Goal: Transaction & Acquisition: Purchase product/service

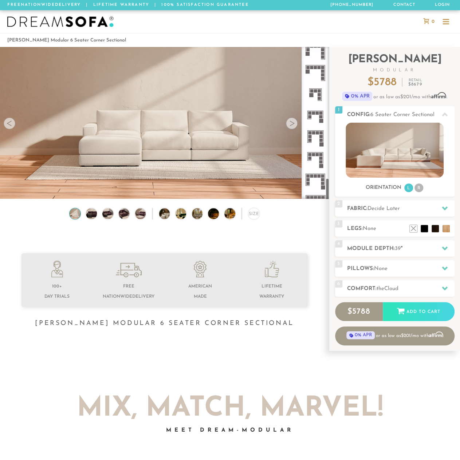
scroll to position [884, 0]
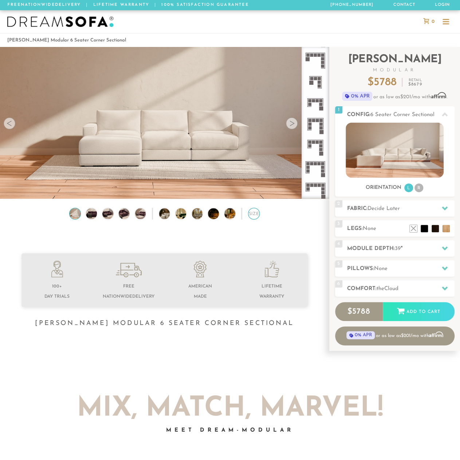
click at [249, 217] on div "Size" at bounding box center [253, 213] width 11 height 11
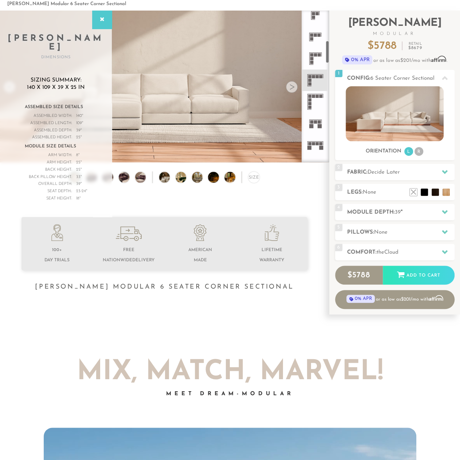
scroll to position [198, 0]
click at [318, 102] on icon at bounding box center [314, 104] width 21 height 21
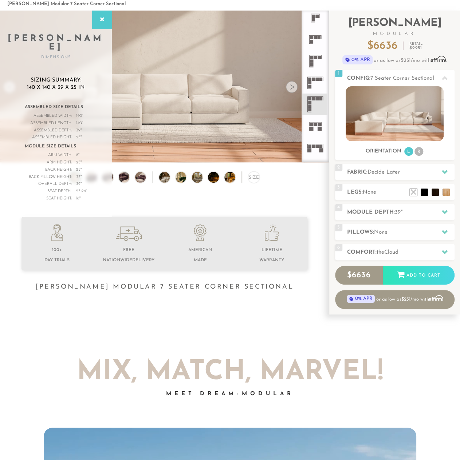
click at [316, 84] on icon at bounding box center [314, 82] width 21 height 21
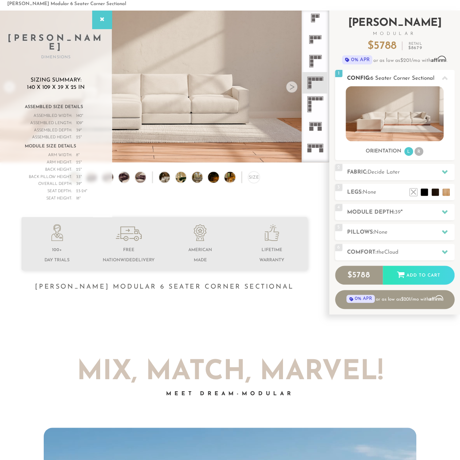
click at [420, 152] on li "R" at bounding box center [418, 151] width 9 height 9
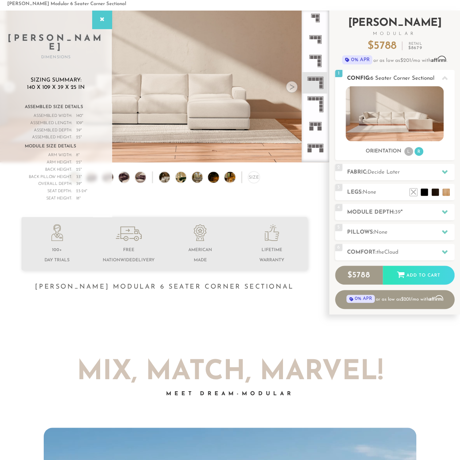
click at [405, 150] on li "L" at bounding box center [408, 151] width 9 height 9
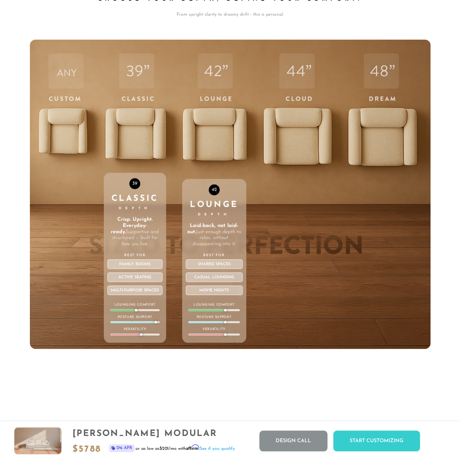
scroll to position [2233, 0]
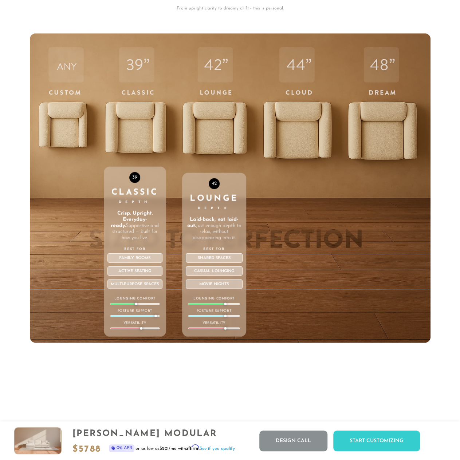
click at [222, 127] on div "42 Lounge Depth Laid-back, not laid-out. Just enough depth to relax, without di…" at bounding box center [214, 189] width 64 height 310
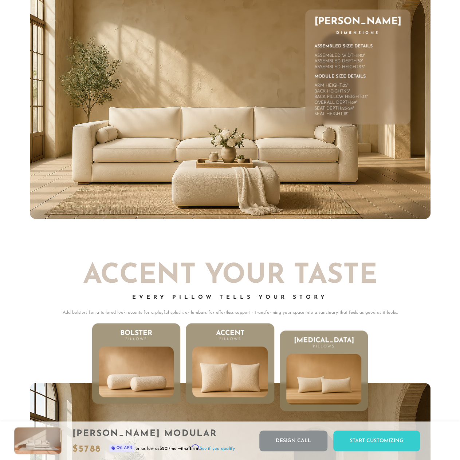
scroll to position [3049, 0]
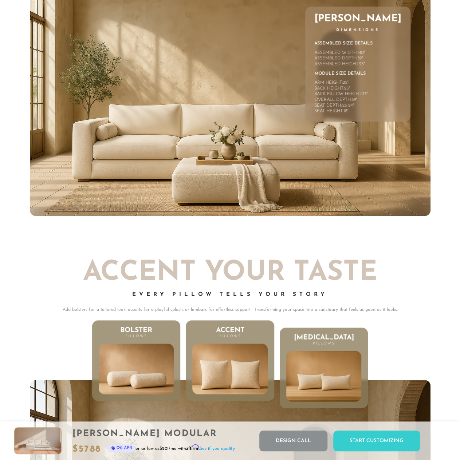
click at [236, 352] on img at bounding box center [230, 369] width 90 height 61
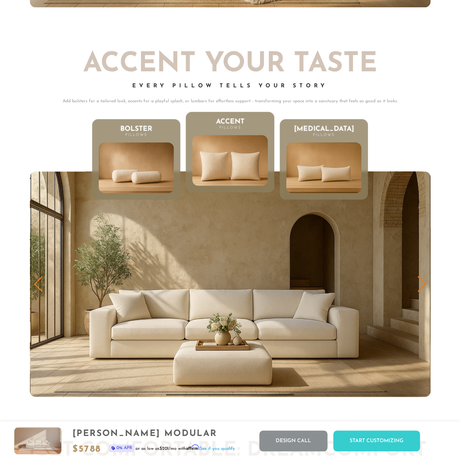
scroll to position [3256, 0]
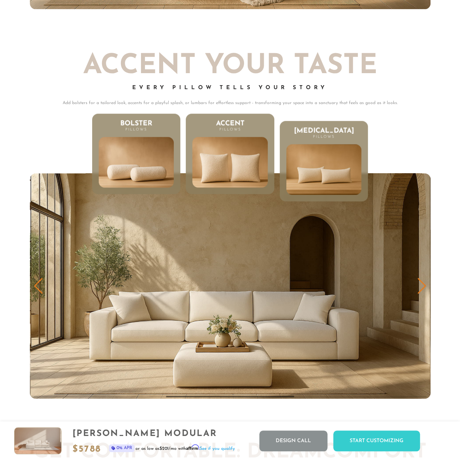
click at [148, 170] on img at bounding box center [136, 162] width 90 height 61
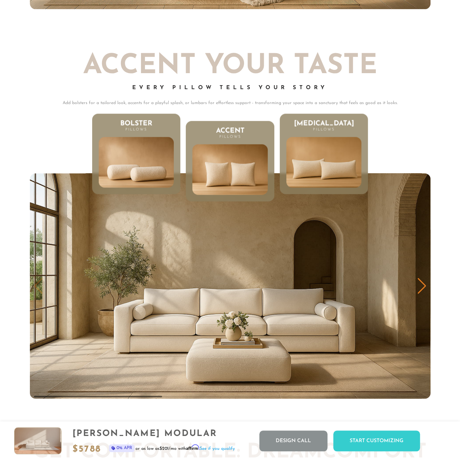
scroll to position [7841, 454]
click at [311, 170] on img at bounding box center [324, 162] width 90 height 61
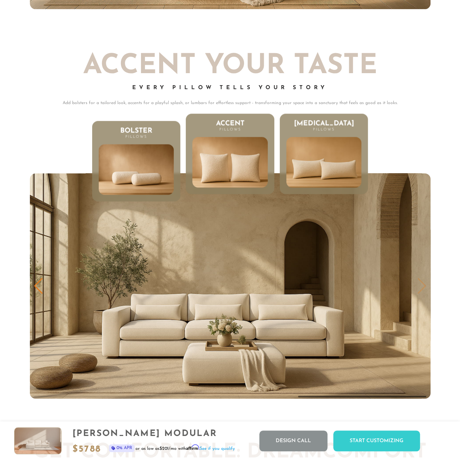
click at [235, 171] on img at bounding box center [230, 162] width 90 height 61
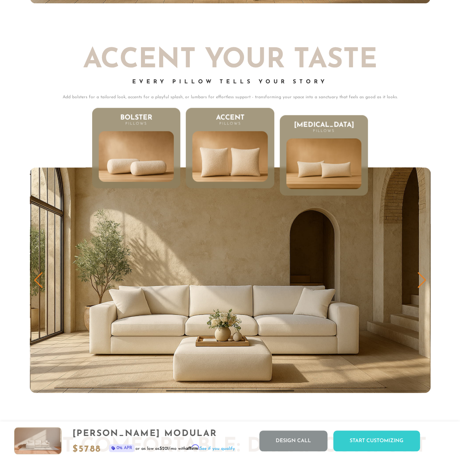
scroll to position [3260, 0]
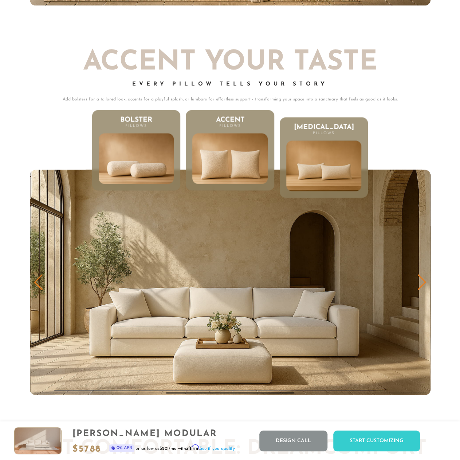
click at [130, 162] on img at bounding box center [136, 159] width 90 height 61
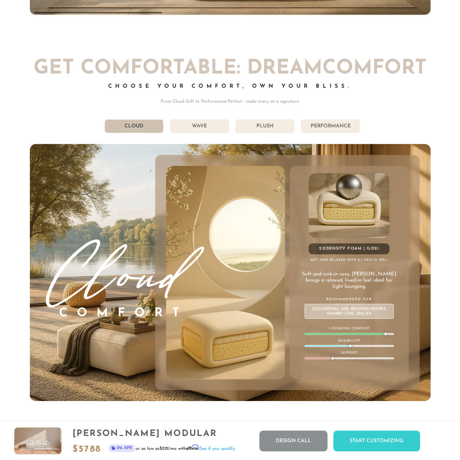
scroll to position [3640, 0]
click at [215, 129] on li "Wave" at bounding box center [199, 126] width 59 height 14
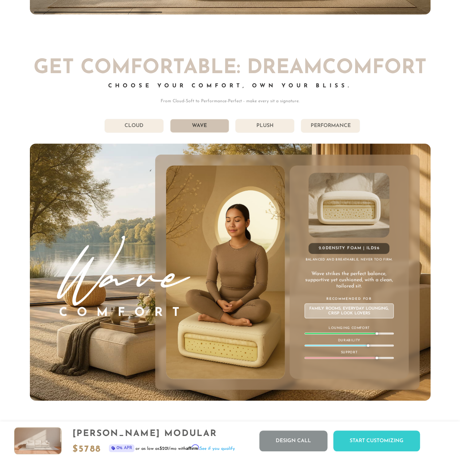
click at [273, 125] on li "Plush" at bounding box center [264, 126] width 59 height 14
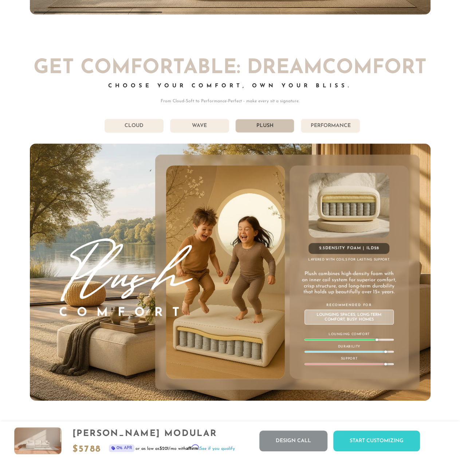
click at [332, 128] on li "Performance" at bounding box center [330, 126] width 59 height 14
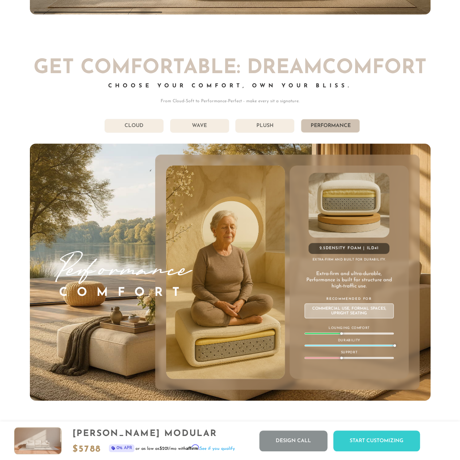
click at [278, 131] on li "Plush" at bounding box center [264, 126] width 59 height 14
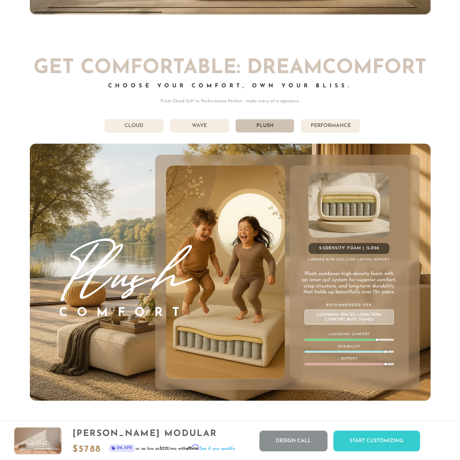
click at [333, 126] on li "Performance" at bounding box center [330, 126] width 59 height 14
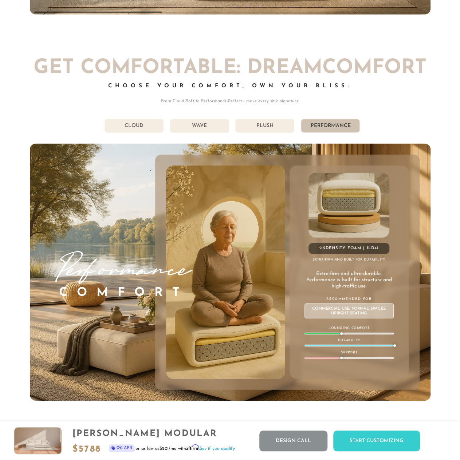
click at [283, 130] on li "Plush" at bounding box center [264, 126] width 59 height 14
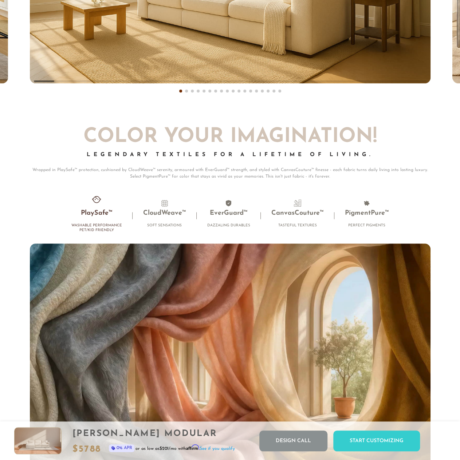
scroll to position [4331, 0]
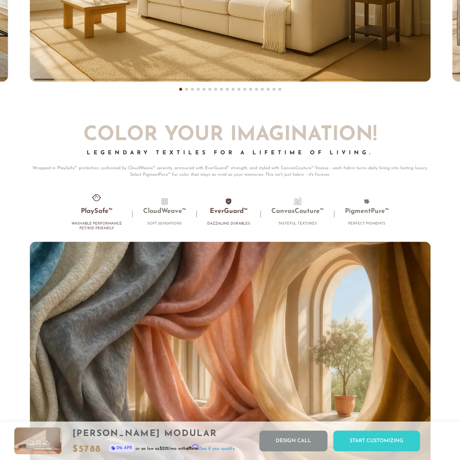
click at [229, 209] on h3 "EverGuard™" at bounding box center [228, 212] width 43 height 8
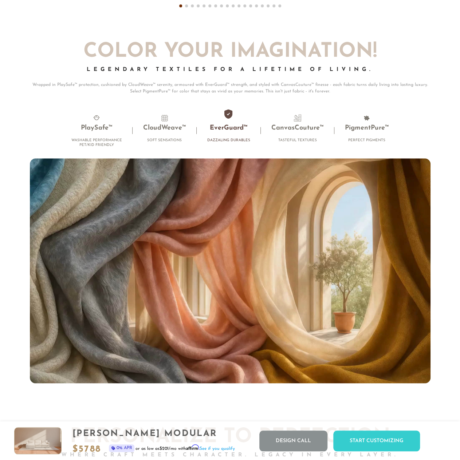
scroll to position [4417, 0]
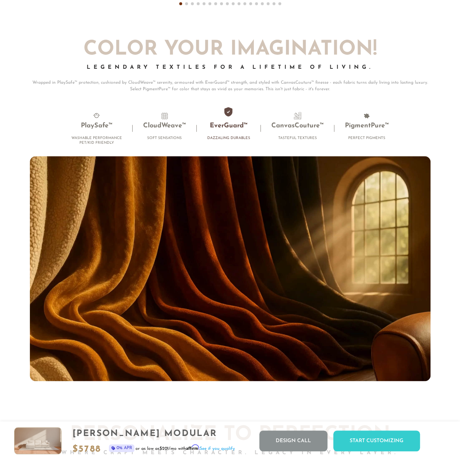
click at [237, 118] on li "EverGuard™ Dazzaling Durables" at bounding box center [229, 128] width 64 height 32
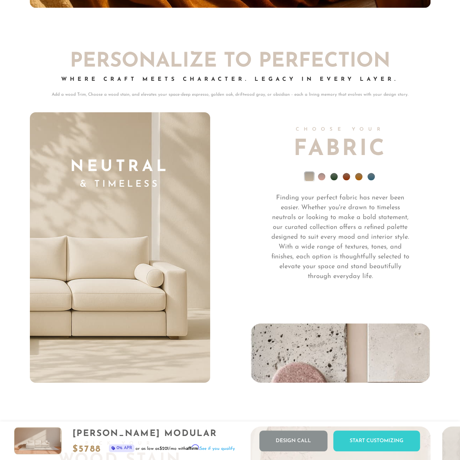
scroll to position [4784, 0]
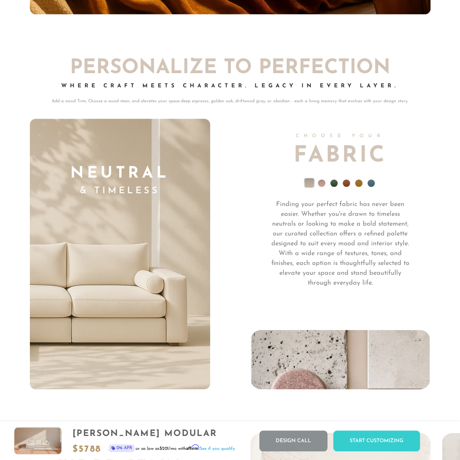
click at [319, 186] on li at bounding box center [321, 183] width 7 height 7
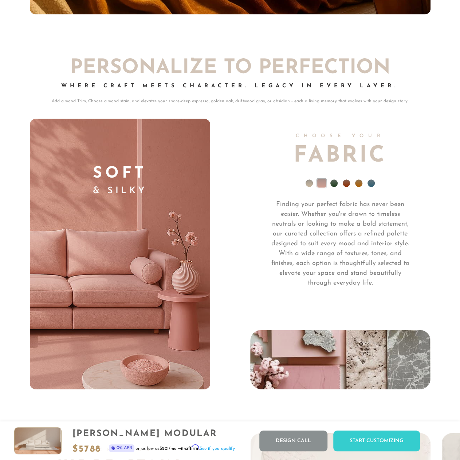
click at [345, 185] on li at bounding box center [346, 183] width 7 height 7
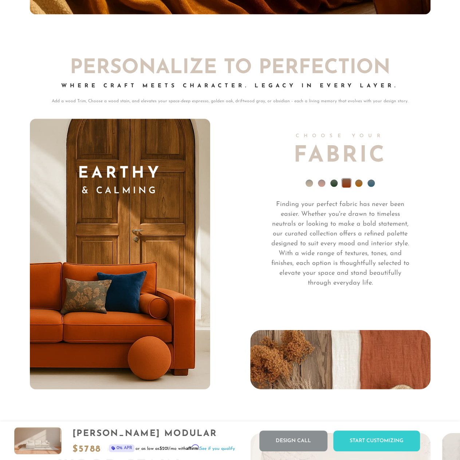
click at [334, 185] on li at bounding box center [333, 183] width 7 height 7
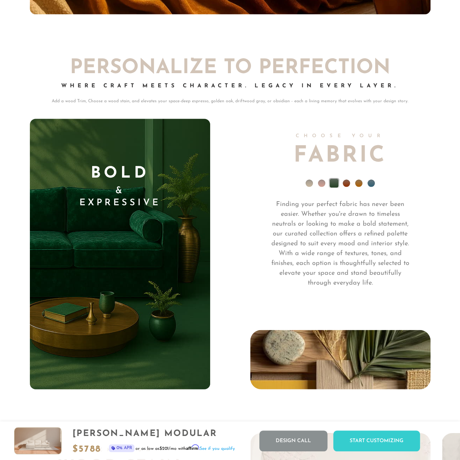
click at [361, 183] on li at bounding box center [358, 183] width 7 height 7
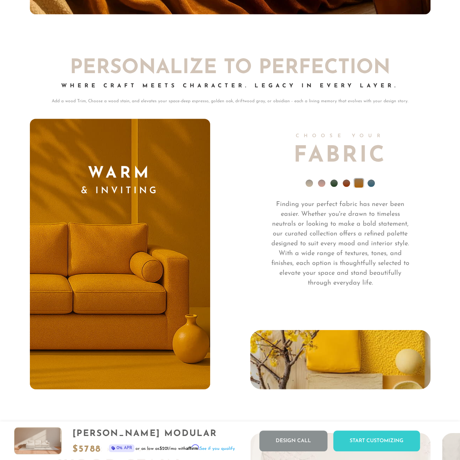
click at [374, 185] on li at bounding box center [370, 183] width 7 height 7
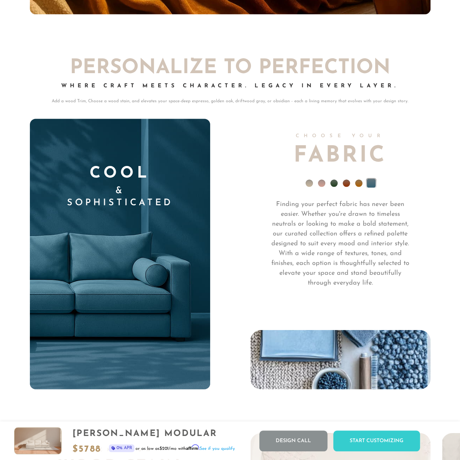
click at [305, 185] on ul at bounding box center [340, 184] width 180 height 29
click at [308, 186] on li at bounding box center [309, 183] width 7 height 7
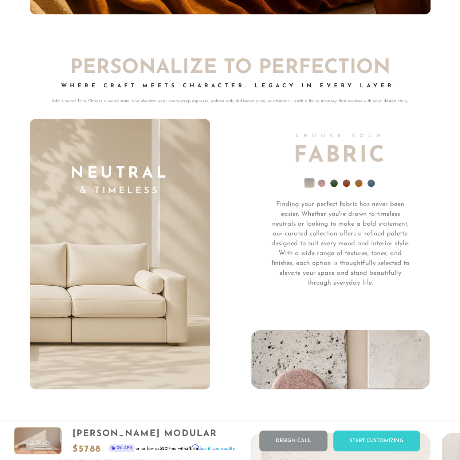
click at [331, 187] on li at bounding box center [333, 183] width 7 height 7
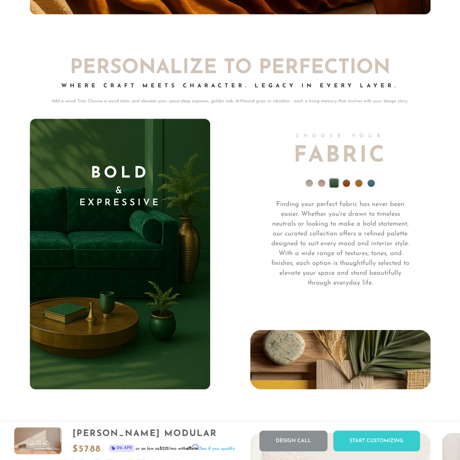
click at [345, 186] on li at bounding box center [346, 183] width 7 height 7
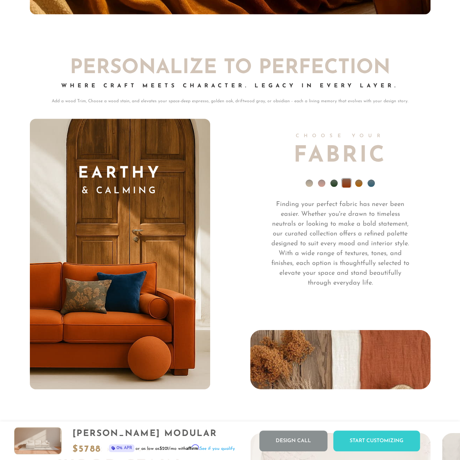
click at [359, 186] on li at bounding box center [358, 183] width 7 height 7
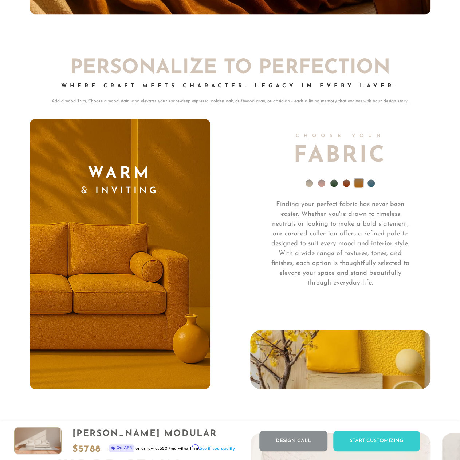
click at [372, 186] on li at bounding box center [370, 183] width 7 height 7
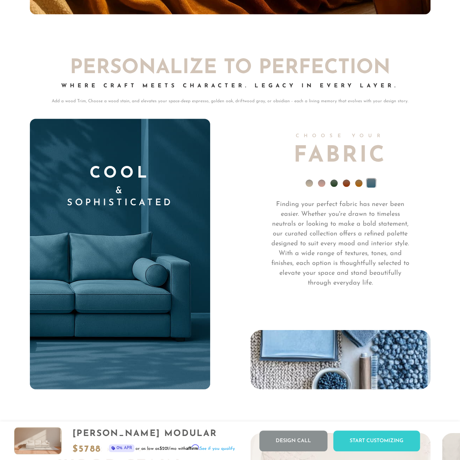
click at [345, 186] on li at bounding box center [346, 183] width 7 height 7
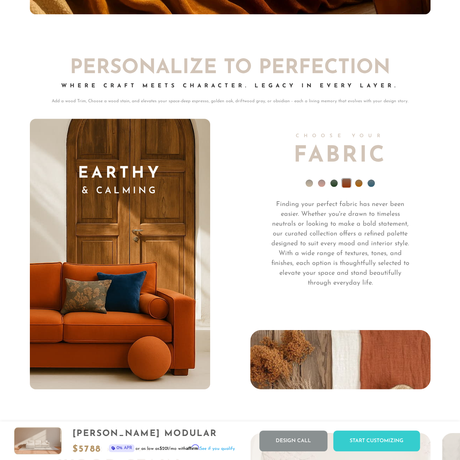
click at [292, 231] on p "Finding your perfect fabric has never been easier. Whether you're drawn to time…" at bounding box center [340, 244] width 144 height 88
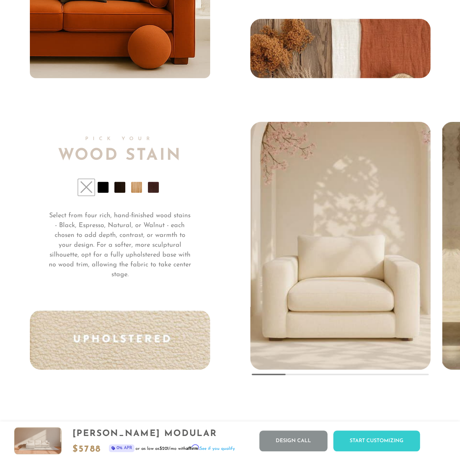
scroll to position [5098, 0]
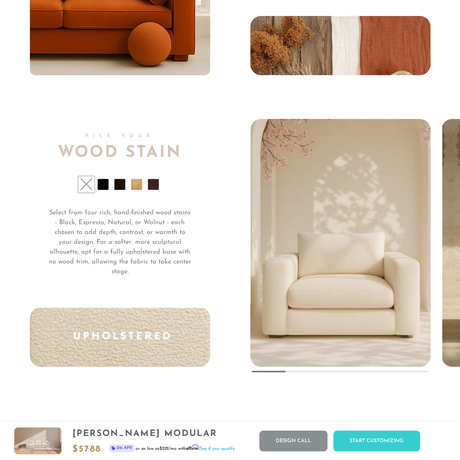
click at [102, 189] on li at bounding box center [103, 184] width 11 height 11
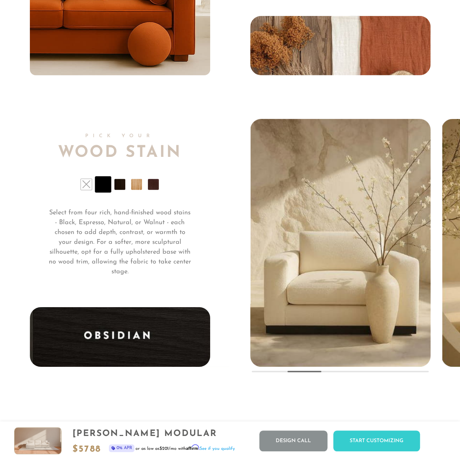
click at [124, 185] on li at bounding box center [119, 184] width 11 height 11
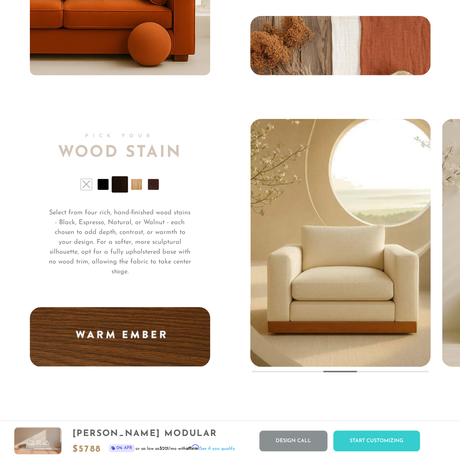
click at [135, 187] on li at bounding box center [136, 184] width 11 height 11
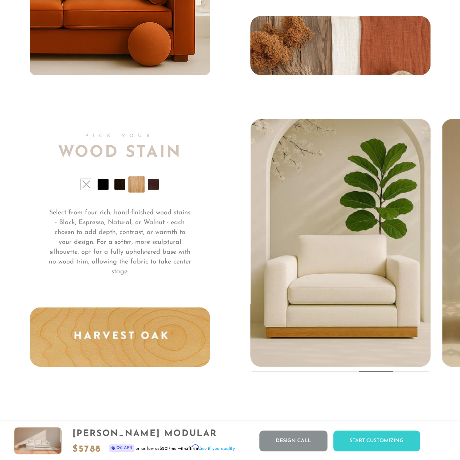
click at [154, 188] on li at bounding box center [153, 184] width 11 height 11
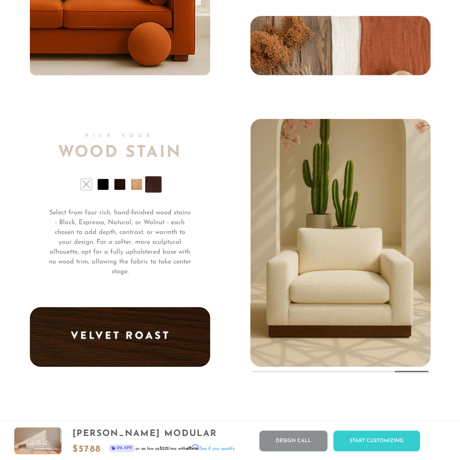
click at [106, 187] on ul at bounding box center [120, 184] width 180 height 11
click at [106, 187] on li at bounding box center [103, 184] width 11 height 11
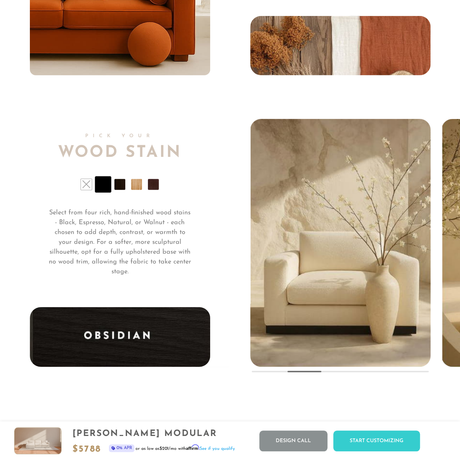
click at [149, 188] on li at bounding box center [153, 184] width 11 height 11
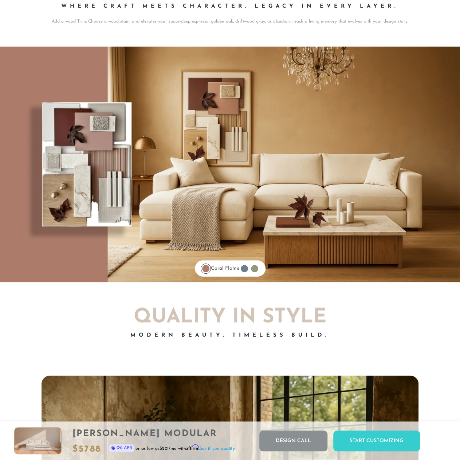
scroll to position [5532, 0]
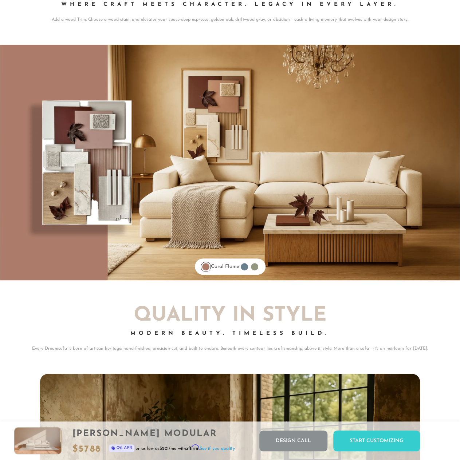
click at [248, 270] on div at bounding box center [244, 266] width 7 height 7
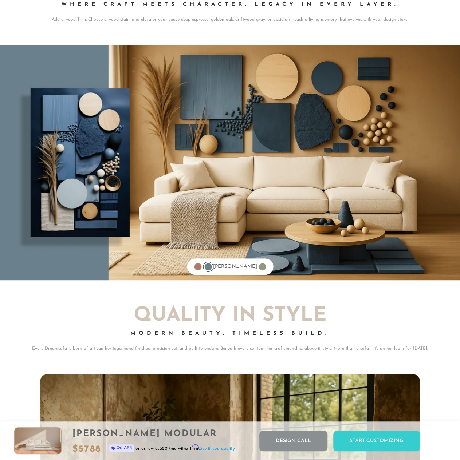
click at [259, 269] on div at bounding box center [262, 266] width 7 height 7
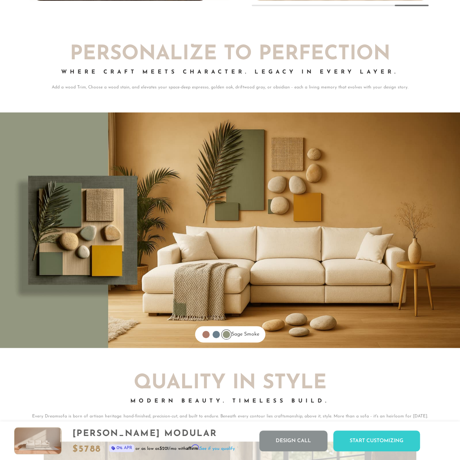
scroll to position [5464, 0]
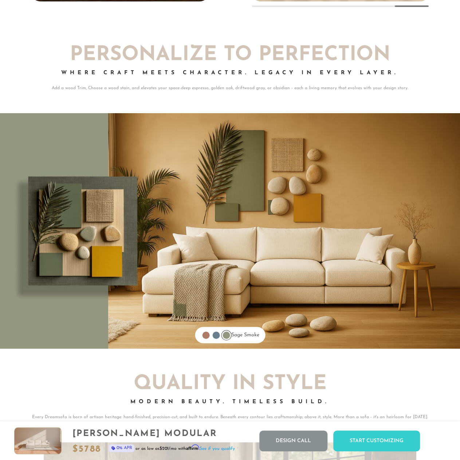
click at [205, 337] on div at bounding box center [205, 335] width 7 height 7
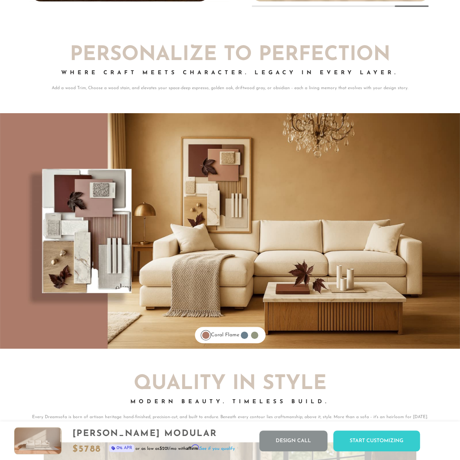
click at [256, 339] on div at bounding box center [254, 335] width 7 height 7
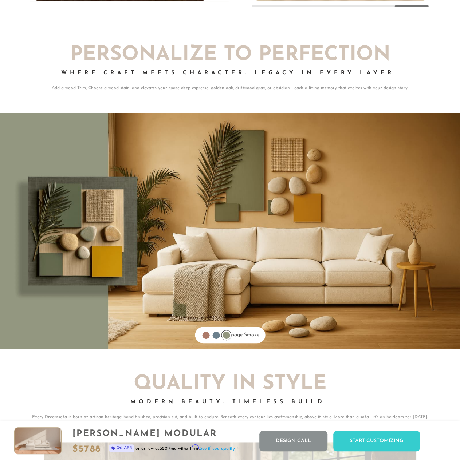
click at [212, 338] on div at bounding box center [215, 335] width 7 height 7
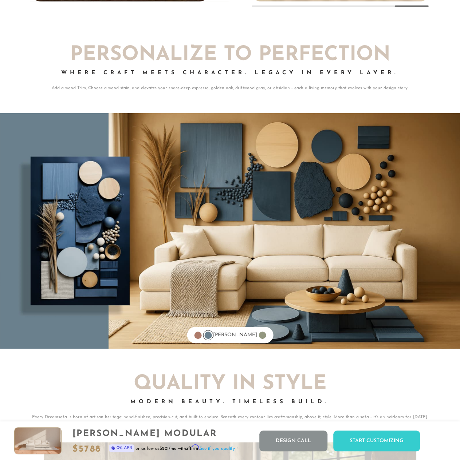
click at [201, 337] on div at bounding box center [197, 335] width 7 height 7
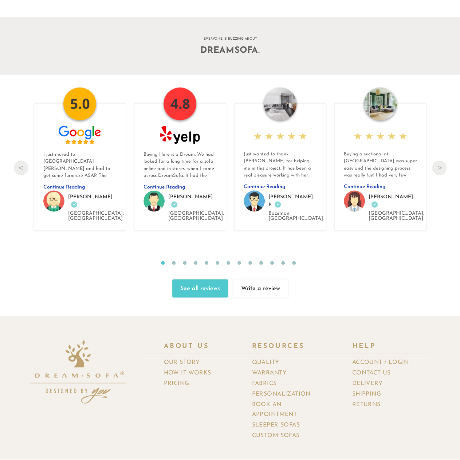
scroll to position [7387, 0]
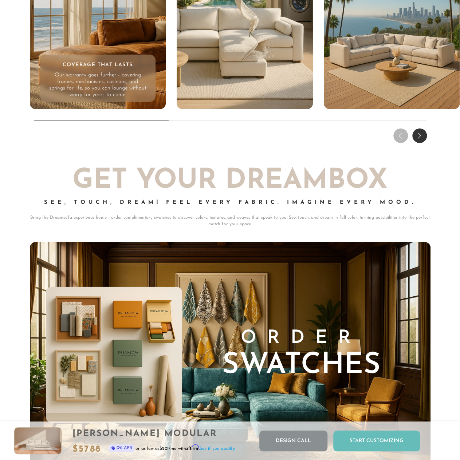
click at [400, 440] on div "Start Customizing" at bounding box center [376, 441] width 87 height 21
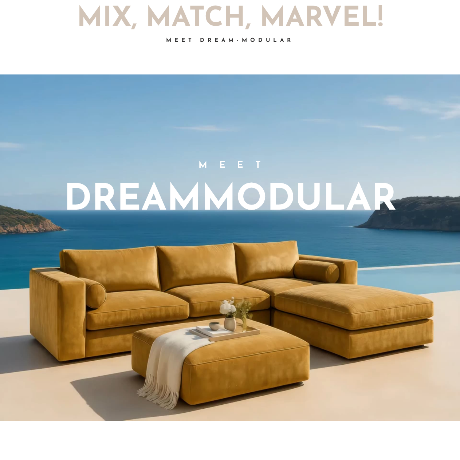
scroll to position [0, 0]
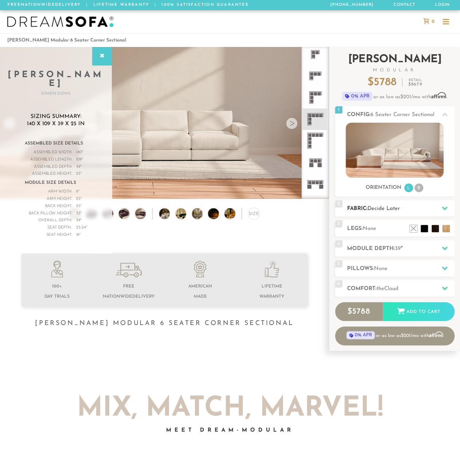
click at [438, 205] on div at bounding box center [444, 208] width 15 height 15
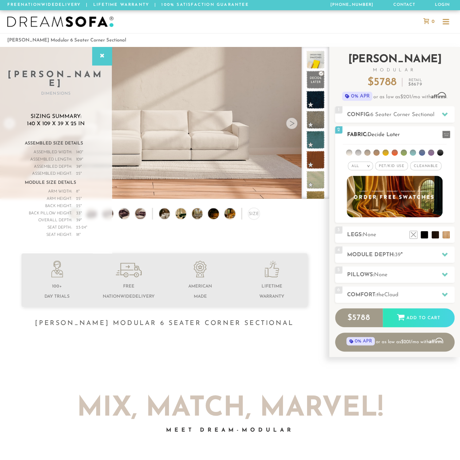
click at [370, 166] on em ">" at bounding box center [367, 166] width 5 height 4
click at [366, 216] on li "Durable" at bounding box center [360, 217] width 25 height 10
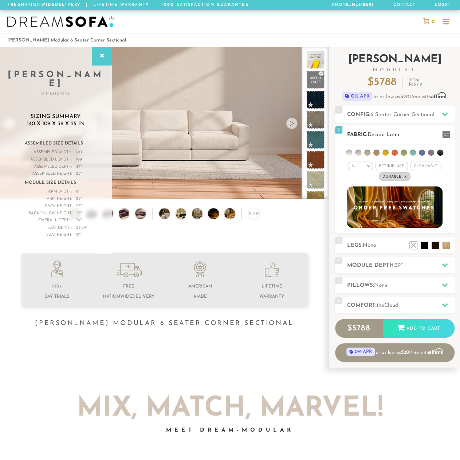
click at [398, 166] on span "Pet/Kid Use x" at bounding box center [391, 166] width 33 height 9
click at [433, 166] on span "Cleanable x" at bounding box center [428, 166] width 31 height 9
click at [349, 151] on li at bounding box center [349, 153] width 6 height 6
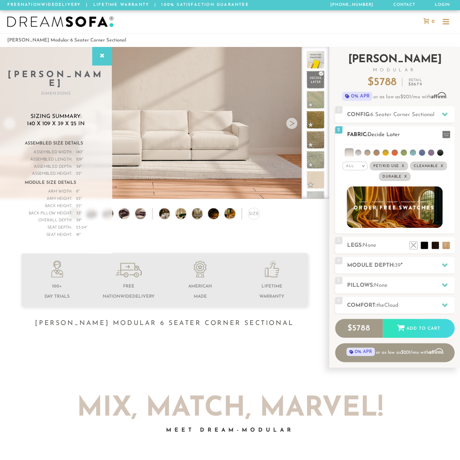
click at [360, 152] on li at bounding box center [358, 153] width 6 height 6
click at [375, 151] on li at bounding box center [376, 153] width 6 height 6
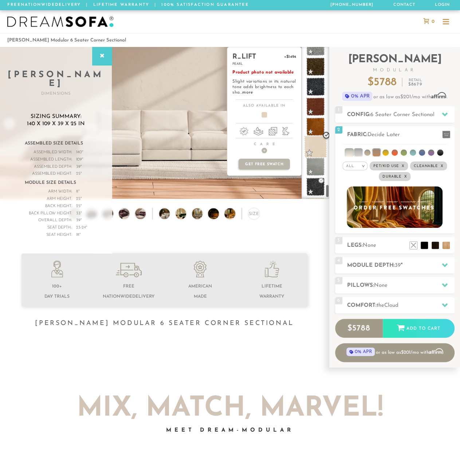
scroll to position [1594, 0]
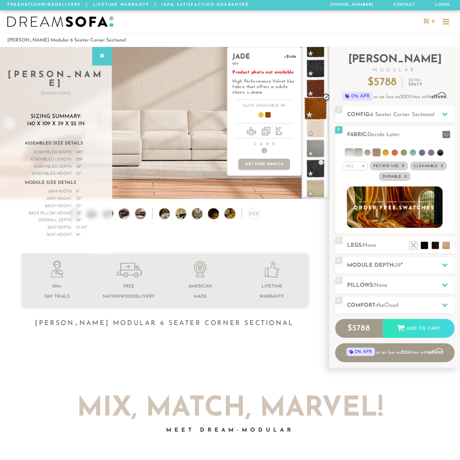
click at [316, 110] on span at bounding box center [315, 108] width 23 height 23
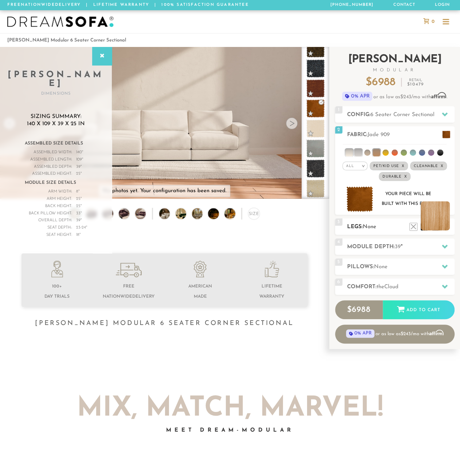
click at [446, 227] on li at bounding box center [435, 215] width 29 height 29
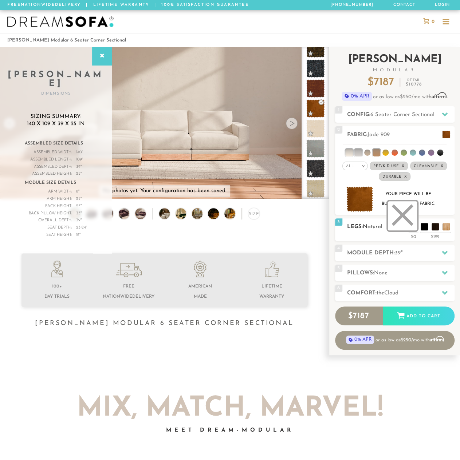
click at [413, 230] on li at bounding box center [402, 215] width 29 height 29
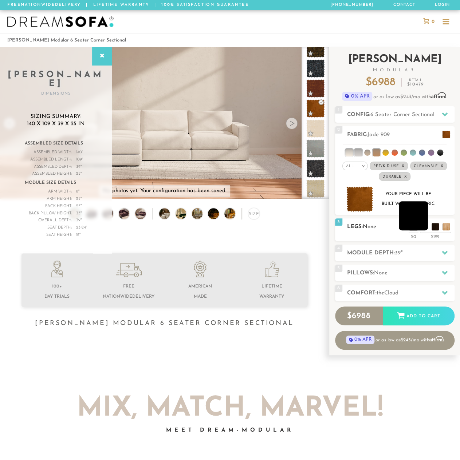
click at [424, 230] on li at bounding box center [413, 215] width 29 height 29
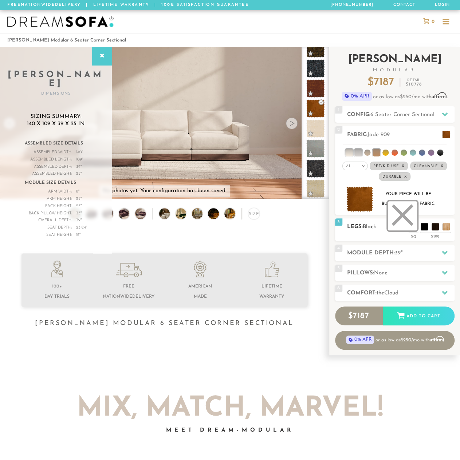
click at [412, 228] on li at bounding box center [402, 215] width 29 height 29
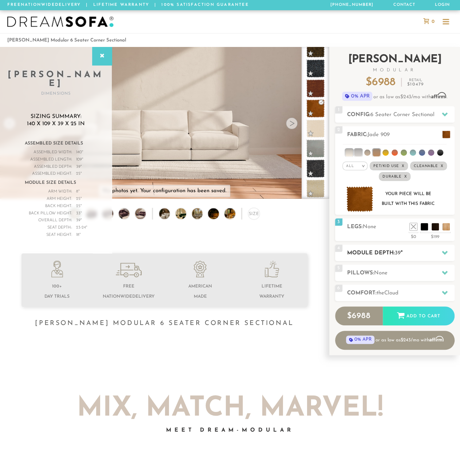
click at [420, 254] on h2 "Module Depth: 39 "" at bounding box center [400, 253] width 107 height 8
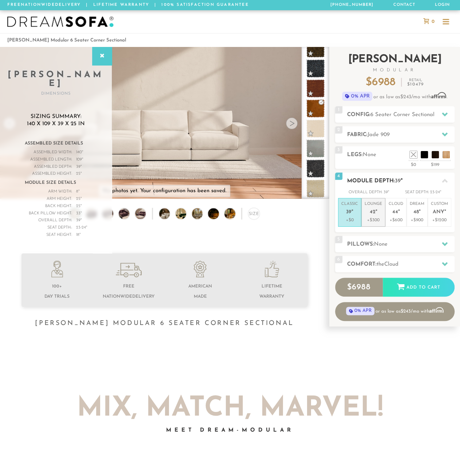
click at [370, 212] on span "42" at bounding box center [373, 212] width 6 height 6
click at [385, 244] on span "None" at bounding box center [380, 244] width 13 height 5
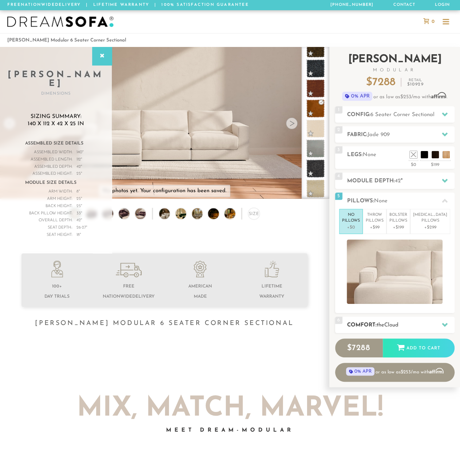
click at [379, 324] on span "the" at bounding box center [381, 325] width 8 height 5
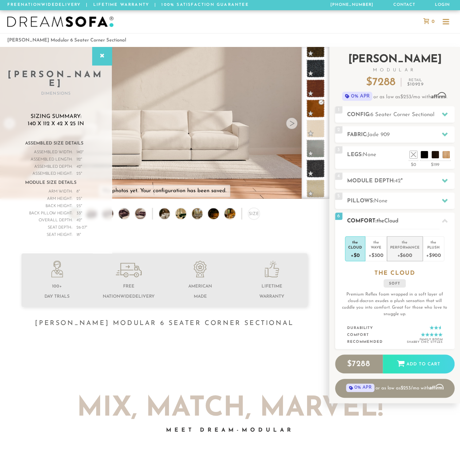
click at [403, 248] on div "Performance" at bounding box center [404, 247] width 29 height 5
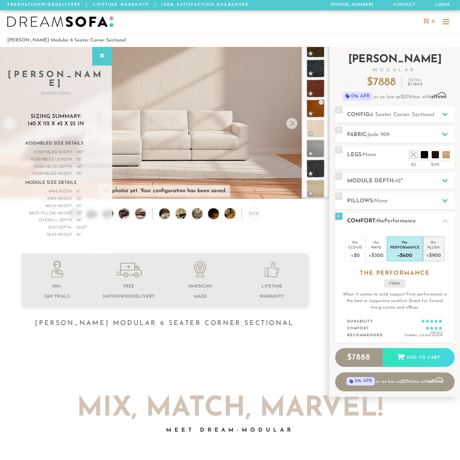
click at [435, 253] on div "+$900" at bounding box center [433, 255] width 15 height 11
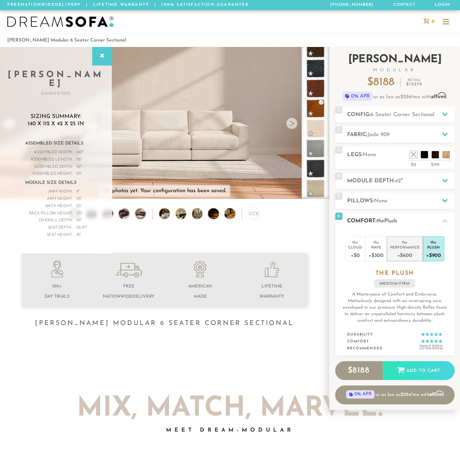
click at [406, 254] on div "+$600" at bounding box center [404, 255] width 29 height 11
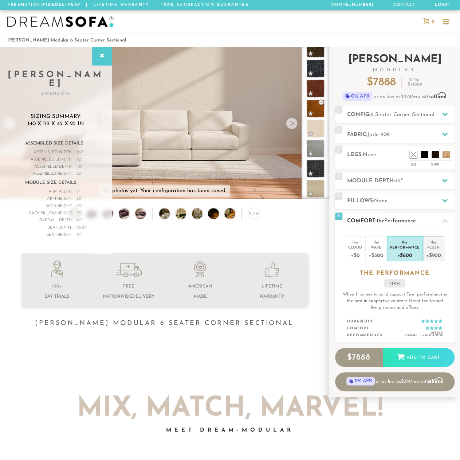
click at [436, 252] on div "+$900" at bounding box center [433, 255] width 15 height 11
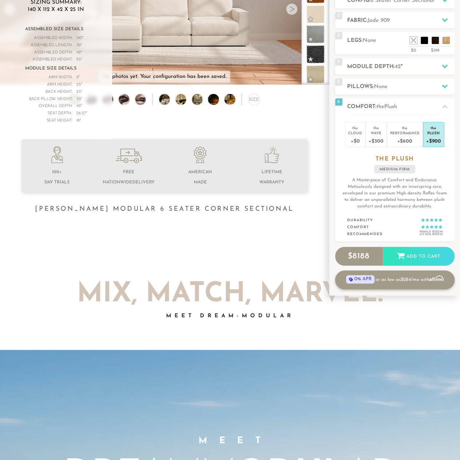
scroll to position [0, 0]
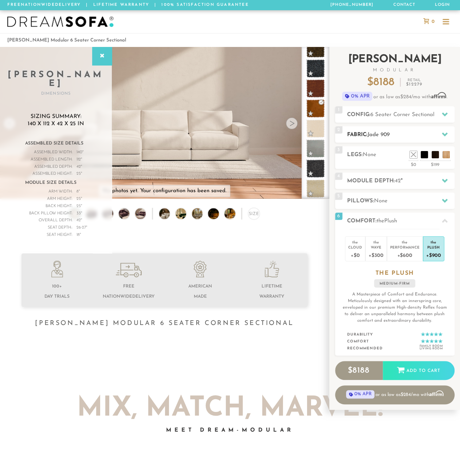
click at [436, 133] on h2 "Fabric: Jade 909" at bounding box center [400, 135] width 107 height 8
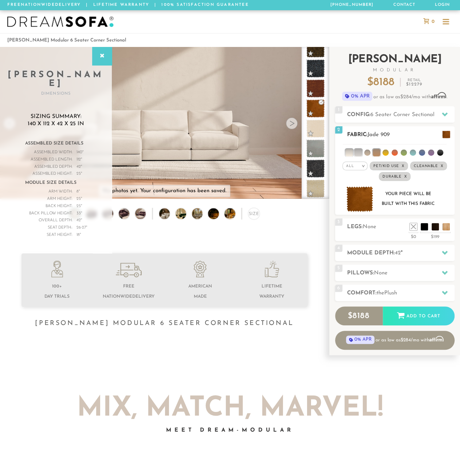
click at [419, 152] on li at bounding box center [422, 153] width 6 height 6
click at [432, 151] on li at bounding box center [431, 153] width 6 height 6
click at [438, 152] on li at bounding box center [440, 153] width 6 height 6
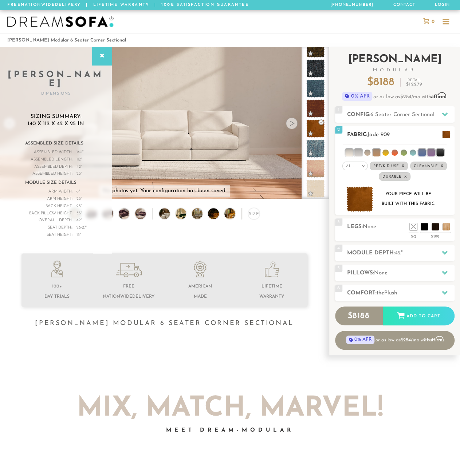
click at [365, 154] on li at bounding box center [367, 153] width 6 height 6
drag, startPoint x: 375, startPoint y: 153, endPoint x: 380, endPoint y: 154, distance: 5.2
click at [376, 153] on li at bounding box center [376, 152] width 7 height 7
click at [379, 153] on li at bounding box center [376, 153] width 6 height 6
click at [366, 153] on li at bounding box center [366, 152] width 7 height 7
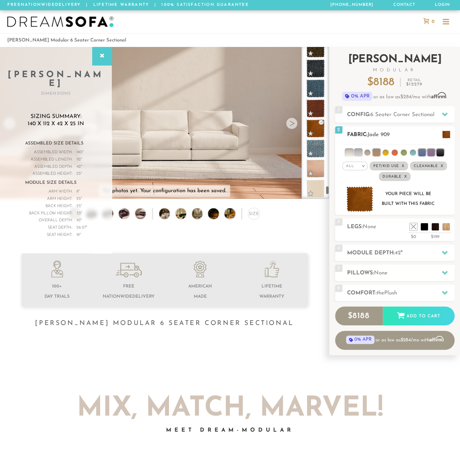
click at [361, 152] on li at bounding box center [357, 152] width 7 height 7
click at [349, 153] on li at bounding box center [348, 152] width 7 height 7
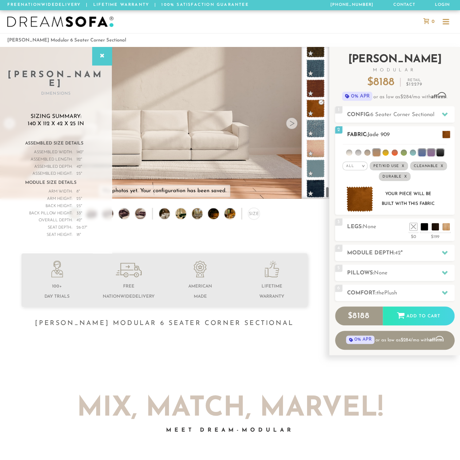
click at [422, 153] on li at bounding box center [421, 152] width 7 height 7
click at [429, 153] on li at bounding box center [430, 152] width 7 height 7
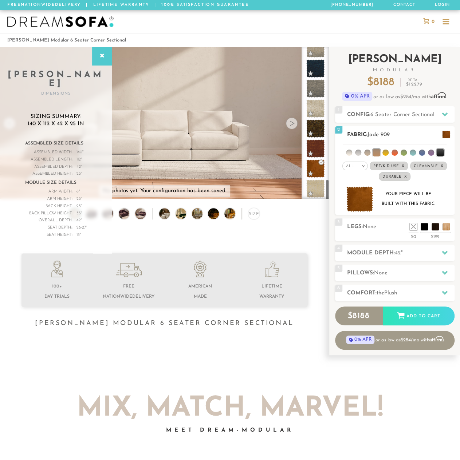
click at [440, 152] on li at bounding box center [439, 152] width 7 height 7
click at [367, 153] on li at bounding box center [367, 153] width 6 height 6
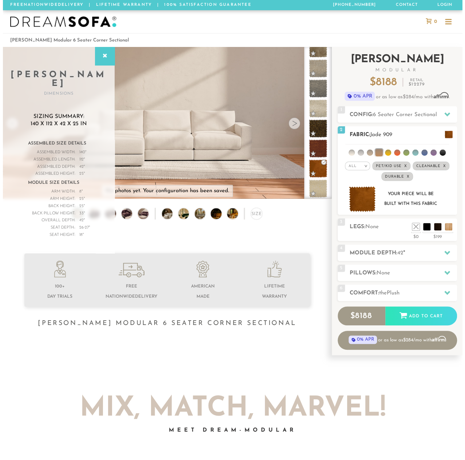
scroll to position [772, 0]
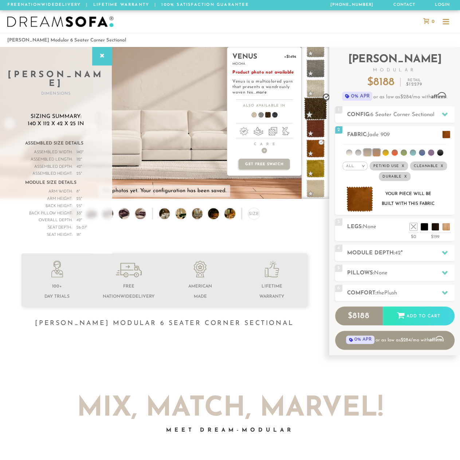
click at [318, 112] on span at bounding box center [315, 108] width 23 height 23
click at [276, 116] on span at bounding box center [272, 116] width 28 height 27
click at [269, 117] on span at bounding box center [265, 116] width 28 height 27
click at [260, 115] on span at bounding box center [258, 116] width 28 height 27
click at [253, 116] on span at bounding box center [251, 116] width 28 height 27
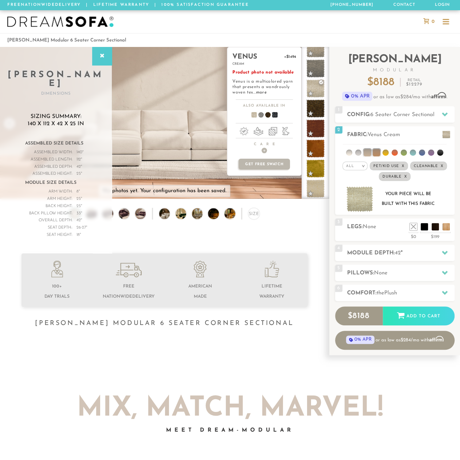
click at [276, 115] on span at bounding box center [272, 116] width 28 height 27
click at [265, 116] on span at bounding box center [265, 116] width 28 height 27
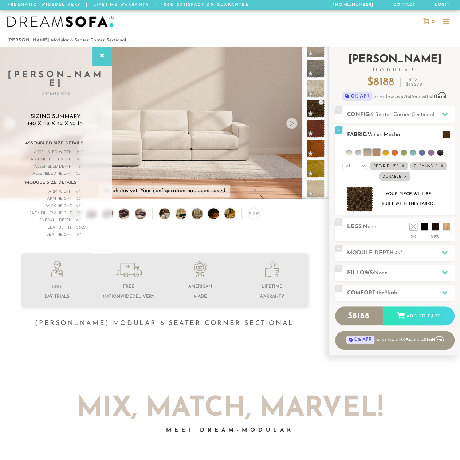
click at [361, 201] on img at bounding box center [359, 199] width 27 height 26
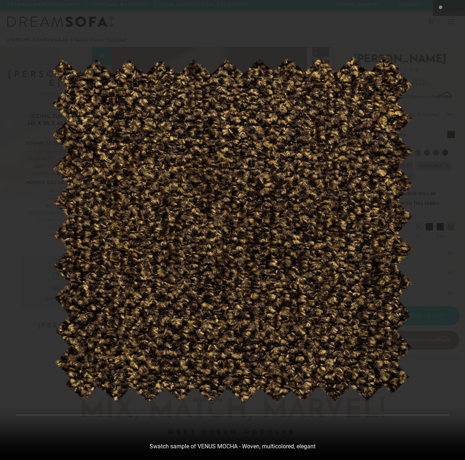
click at [425, 78] on div at bounding box center [232, 230] width 465 height 460
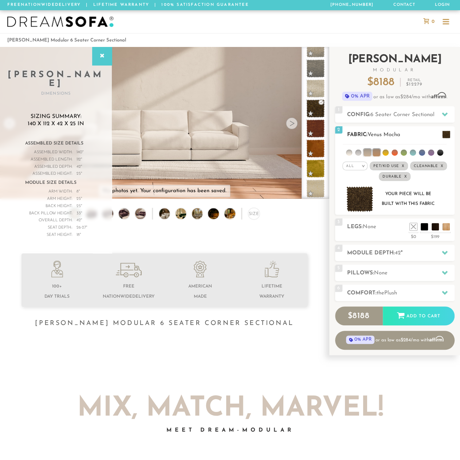
scroll to position [6, 6]
click at [398, 136] on span "Venus Mocha" at bounding box center [383, 134] width 33 height 5
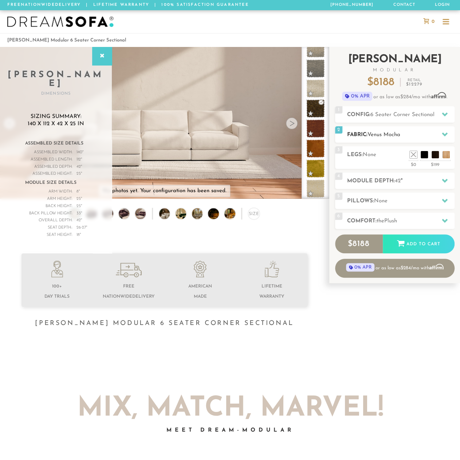
click at [399, 137] on span "Venus Mocha" at bounding box center [383, 134] width 33 height 5
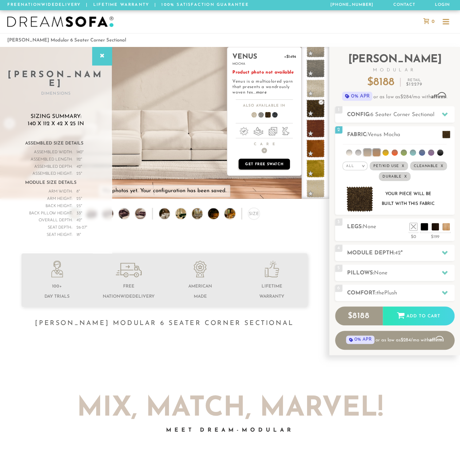
click at [278, 165] on p "Get Free Swatch" at bounding box center [264, 164] width 51 height 11
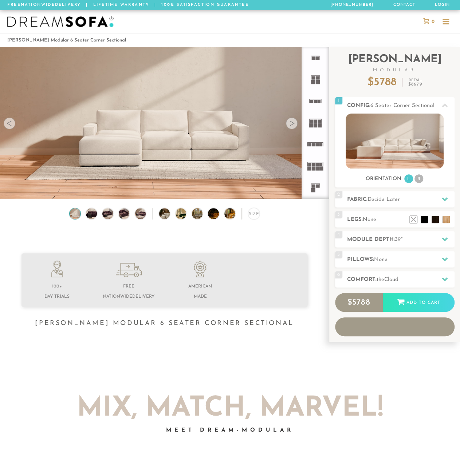
scroll to position [7795, 454]
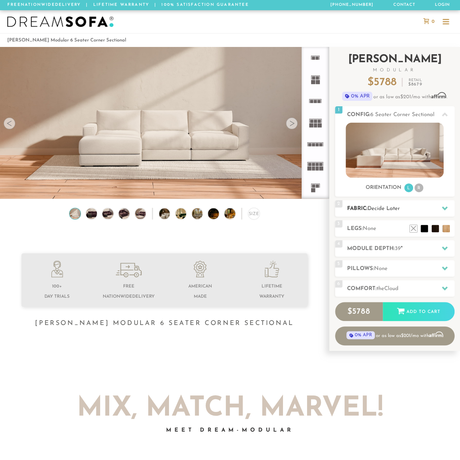
click at [386, 208] on span "Decide Later" at bounding box center [383, 208] width 32 height 5
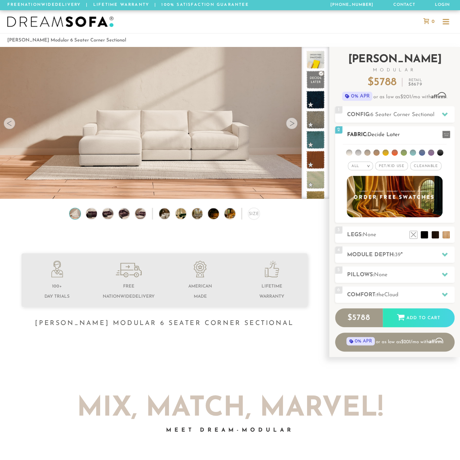
click at [432, 166] on span "Cleanable x" at bounding box center [425, 166] width 31 height 9
click at [392, 162] on span "Pet/Kid Use x" at bounding box center [388, 166] width 33 height 9
click at [441, 151] on li at bounding box center [440, 153] width 6 height 6
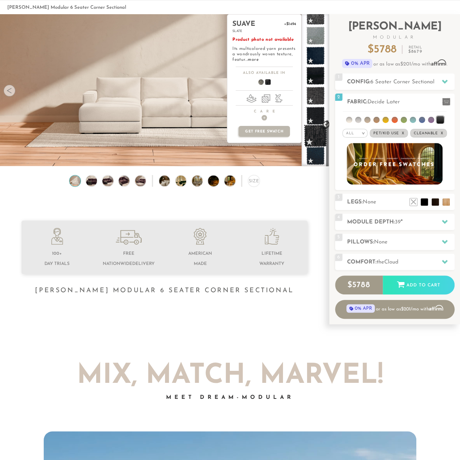
scroll to position [36, 0]
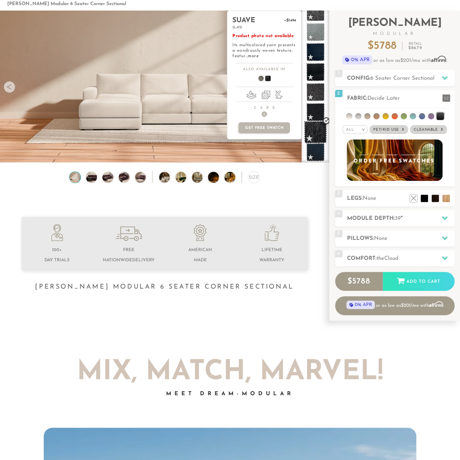
click at [316, 134] on span at bounding box center [315, 132] width 23 height 23
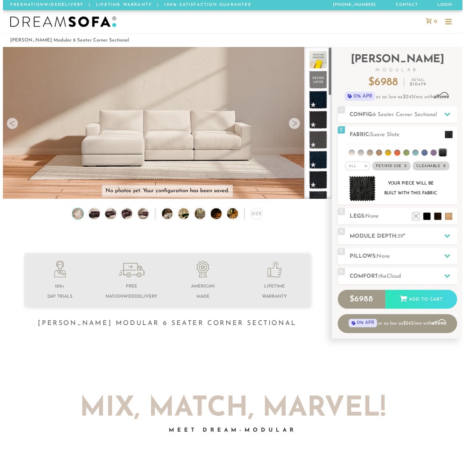
scroll to position [0, 0]
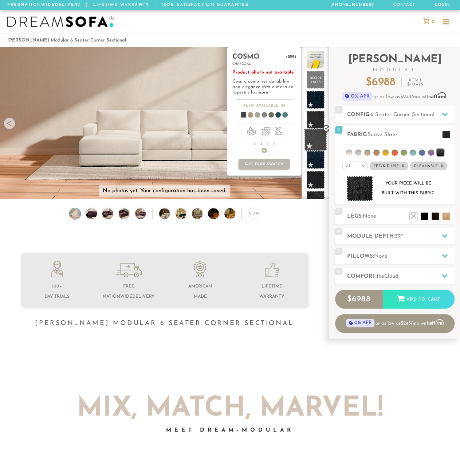
click at [311, 142] on span at bounding box center [315, 140] width 23 height 23
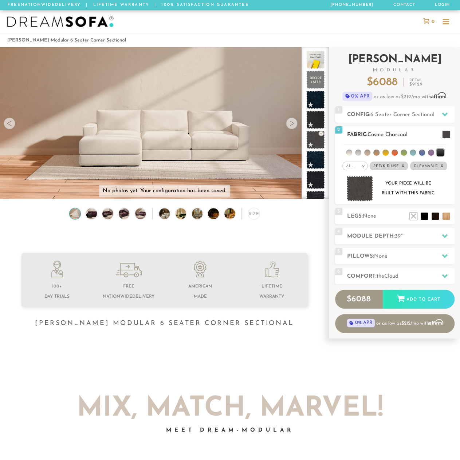
click at [359, 188] on img at bounding box center [359, 189] width 27 height 26
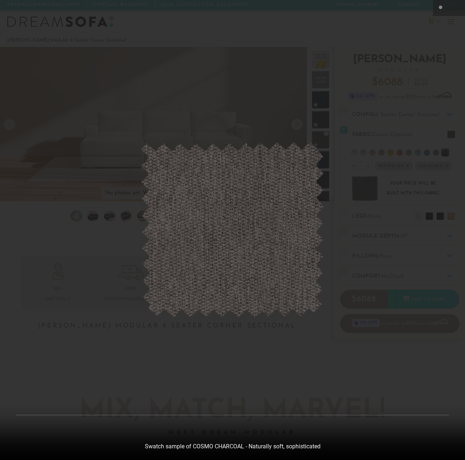
click at [388, 182] on div at bounding box center [232, 230] width 465 height 460
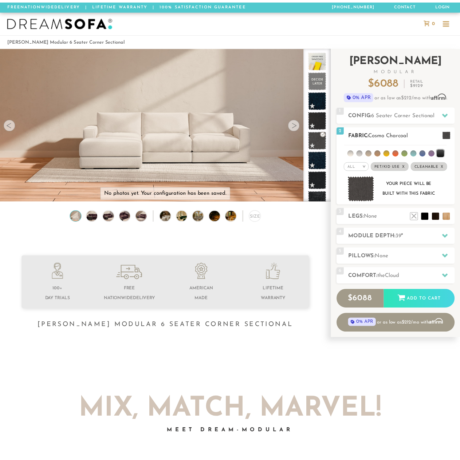
scroll to position [6, 6]
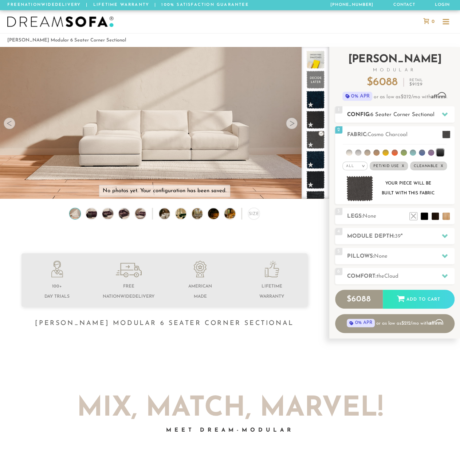
click at [440, 113] on div at bounding box center [444, 114] width 15 height 15
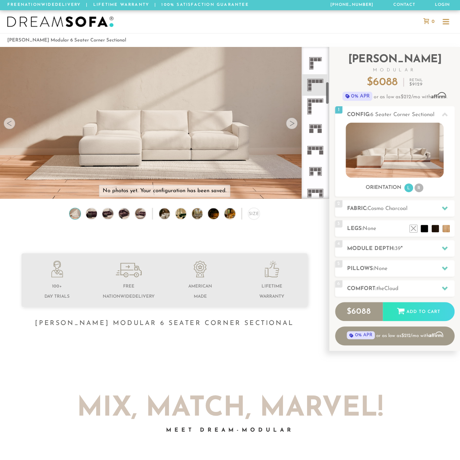
scroll to position [234, 0]
click at [310, 88] on rect at bounding box center [309, 87] width 3 height 3
click at [292, 128] on div at bounding box center [292, 124] width 12 height 12
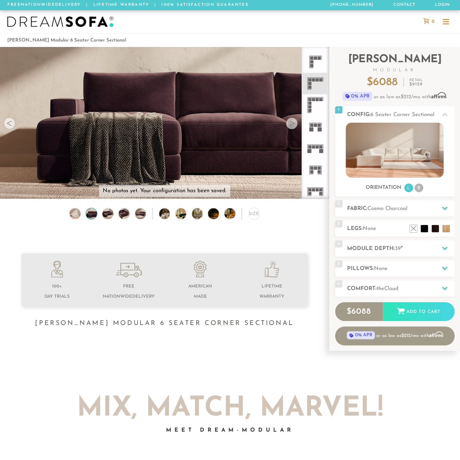
click at [292, 128] on div at bounding box center [292, 124] width 12 height 12
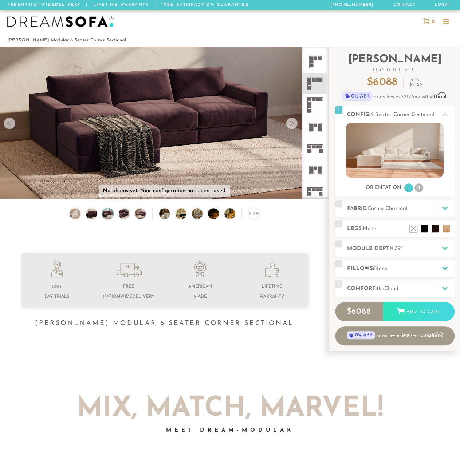
click at [292, 128] on div at bounding box center [292, 124] width 12 height 12
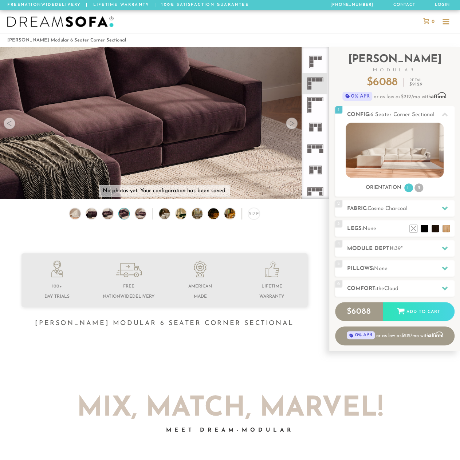
click at [292, 128] on div at bounding box center [292, 124] width 12 height 12
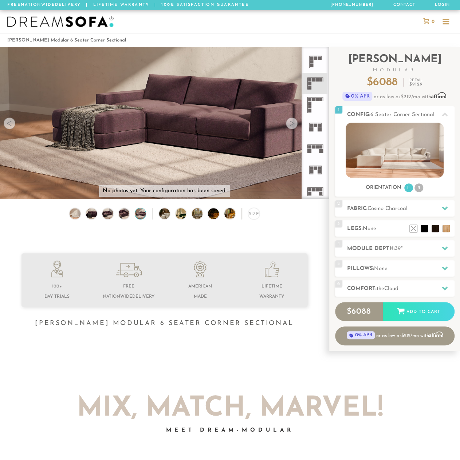
click at [291, 128] on div at bounding box center [292, 124] width 12 height 12
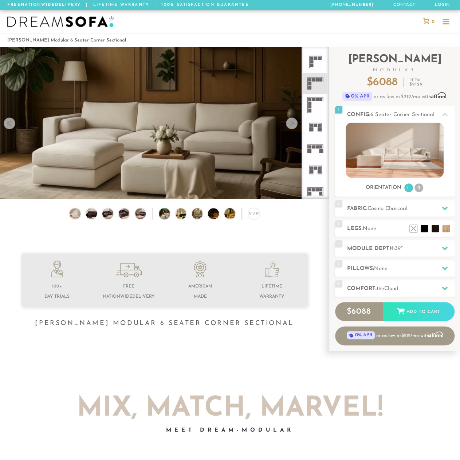
click at [291, 128] on div at bounding box center [292, 124] width 12 height 12
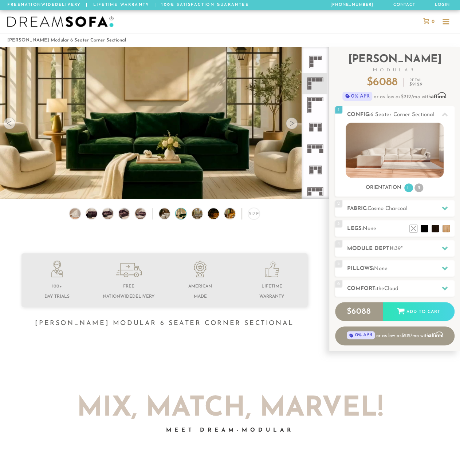
click at [291, 128] on div at bounding box center [292, 124] width 12 height 12
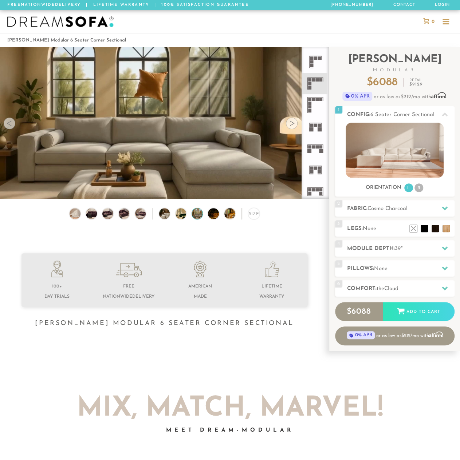
click at [291, 128] on div at bounding box center [292, 124] width 12 height 12
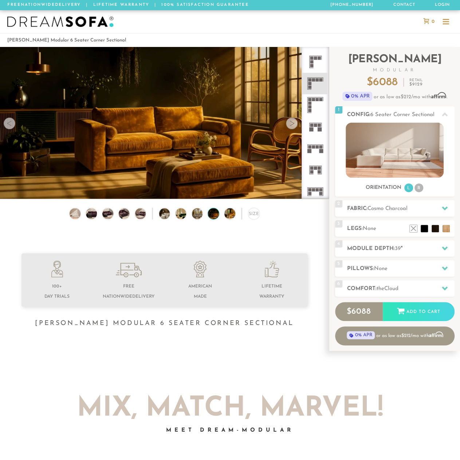
click at [291, 128] on div at bounding box center [292, 124] width 12 height 12
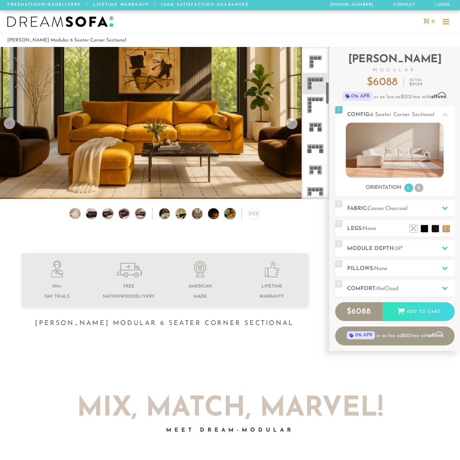
click at [318, 62] on icon at bounding box center [314, 61] width 21 height 21
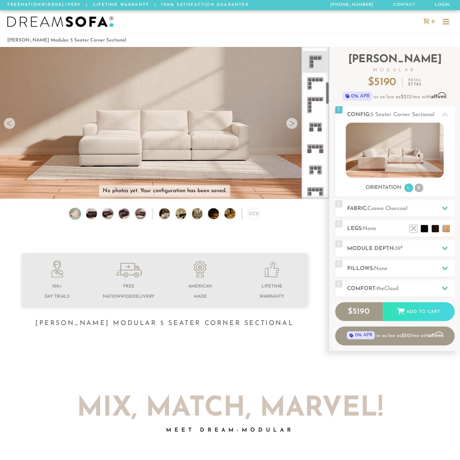
click at [314, 84] on icon at bounding box center [314, 83] width 21 height 21
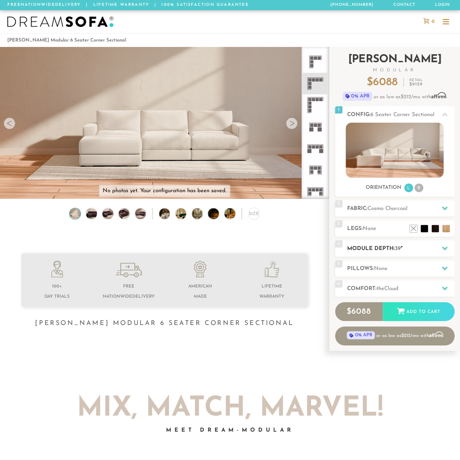
click at [421, 249] on h2 "Module Depth: 39 "" at bounding box center [400, 249] width 107 height 8
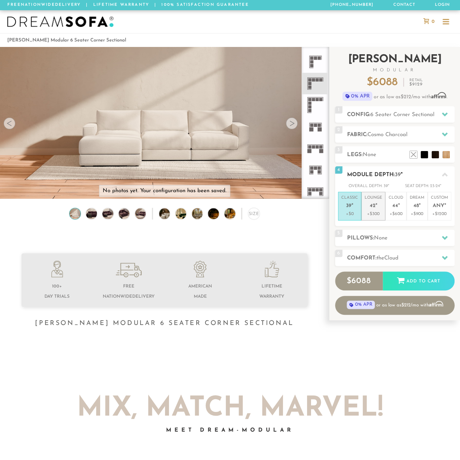
click at [373, 209] on span "42" at bounding box center [373, 206] width 6 height 6
click at [404, 239] on h2 "Pillows: None" at bounding box center [400, 238] width 107 height 8
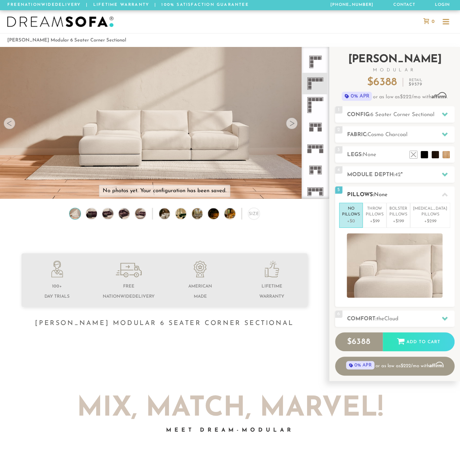
click at [410, 194] on h2 "Pillows: None" at bounding box center [400, 195] width 107 height 8
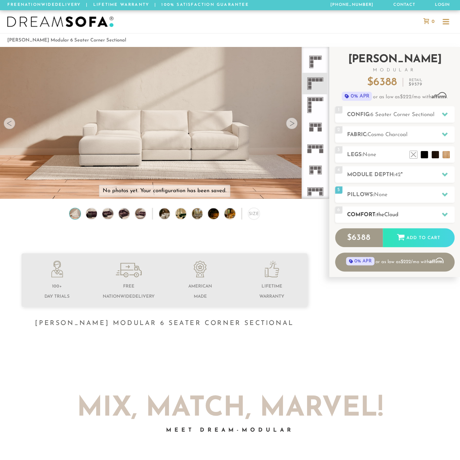
click at [412, 216] on h2 "Comfort: the Cloud" at bounding box center [400, 215] width 107 height 8
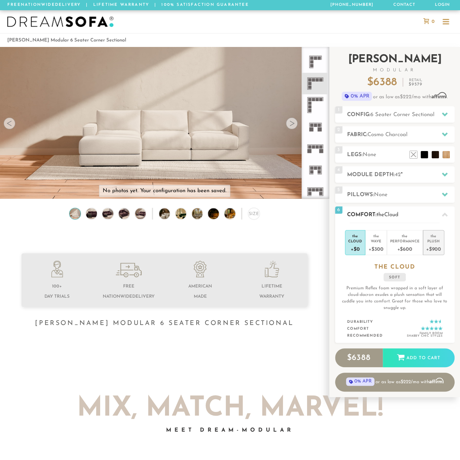
click at [438, 245] on div "+$900" at bounding box center [433, 249] width 15 height 11
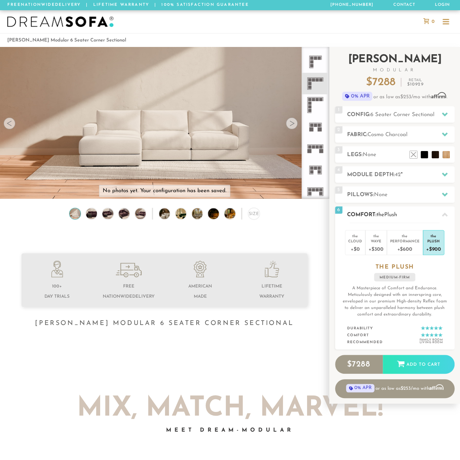
click at [397, 217] on span "Plush" at bounding box center [390, 214] width 13 height 5
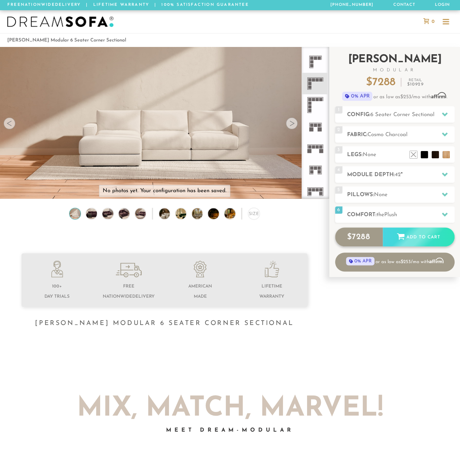
click at [424, 235] on div "Add to Cart" at bounding box center [419, 238] width 72 height 20
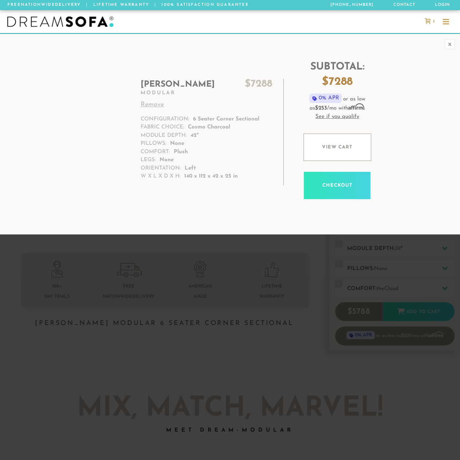
click at [335, 154] on link "View cart" at bounding box center [337, 147] width 68 height 27
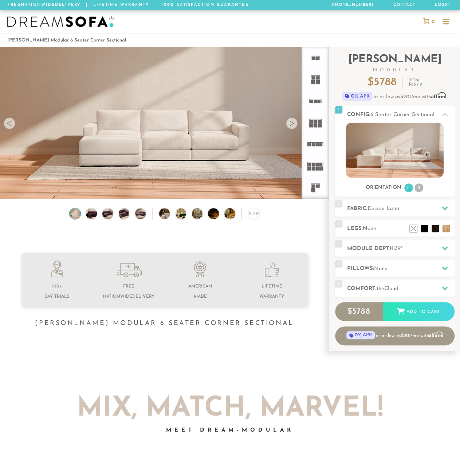
click at [316, 81] on rect at bounding box center [318, 82] width 4 height 4
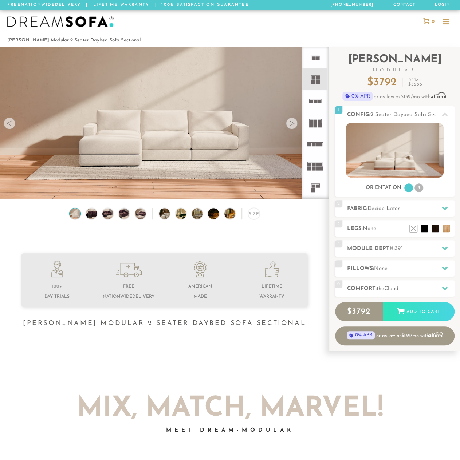
click at [312, 124] on rect at bounding box center [311, 125] width 4 height 4
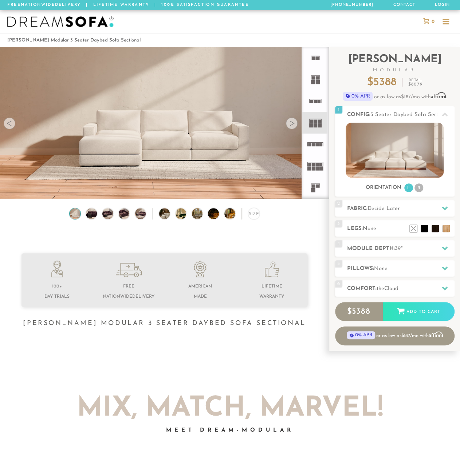
click at [313, 145] on rect at bounding box center [313, 144] width 3 height 3
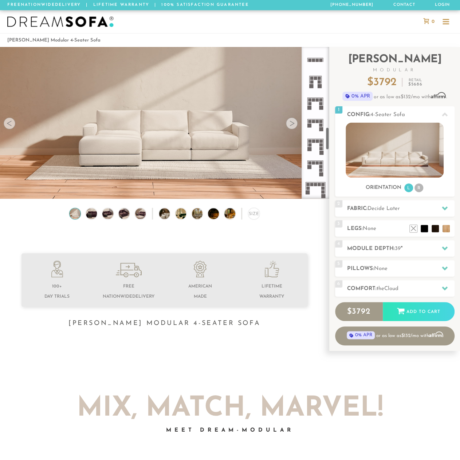
scroll to position [542, 0]
click at [315, 120] on icon at bounding box center [314, 121] width 21 height 21
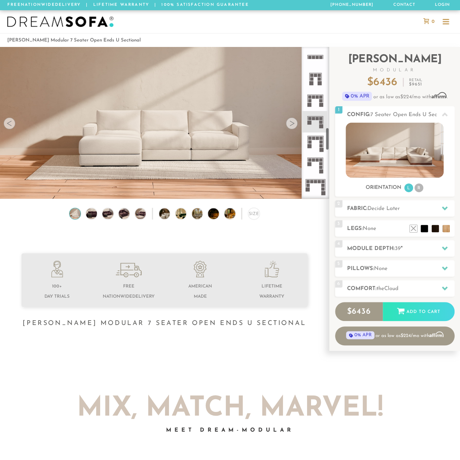
click at [314, 147] on icon at bounding box center [314, 143] width 21 height 21
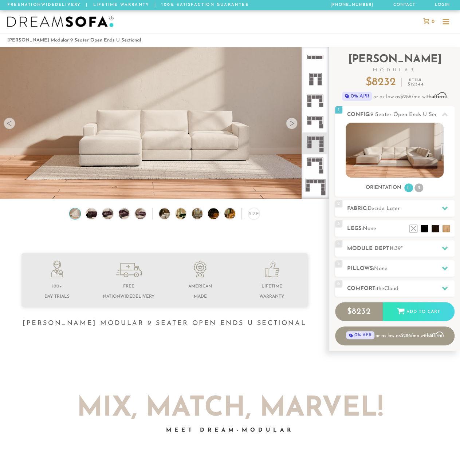
click at [314, 167] on icon at bounding box center [314, 164] width 21 height 21
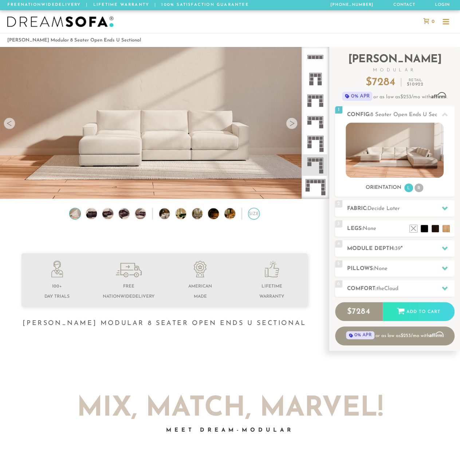
click at [251, 215] on div "Size" at bounding box center [253, 213] width 11 height 11
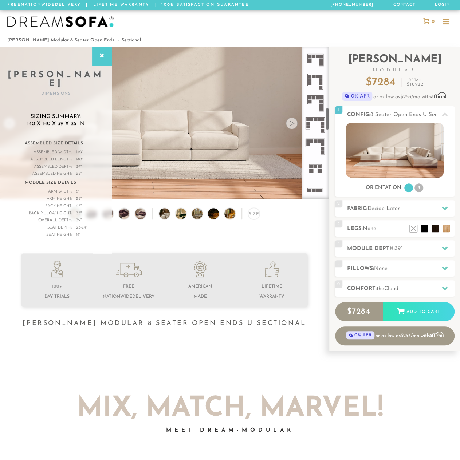
scroll to position [406, 0]
click at [318, 102] on icon at bounding box center [314, 105] width 21 height 21
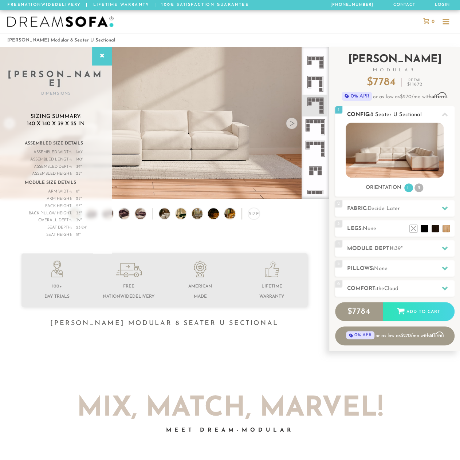
click at [420, 186] on li "R" at bounding box center [418, 188] width 9 height 9
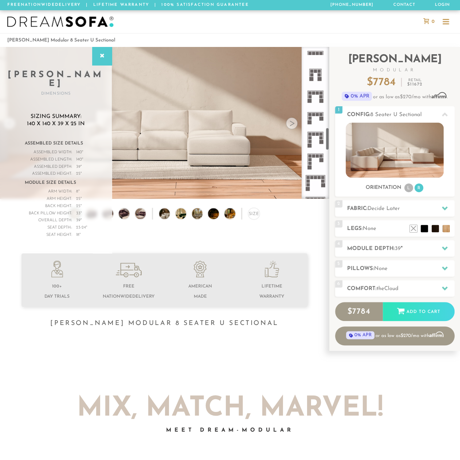
scroll to position [548, 0]
drag, startPoint x: 317, startPoint y: 115, endPoint x: 326, endPoint y: 117, distance: 8.8
click at [318, 115] on icon at bounding box center [314, 115] width 21 height 21
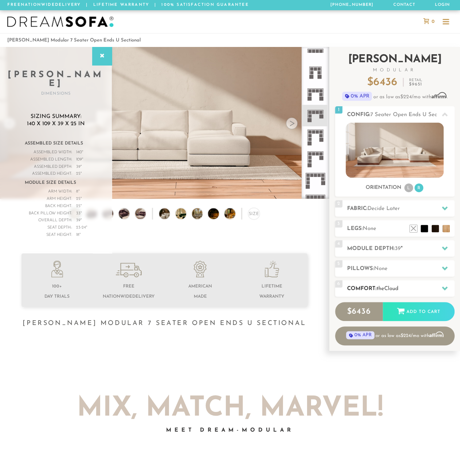
click at [428, 281] on div "6 Comfort: the Cloud soft" at bounding box center [394, 288] width 119 height 16
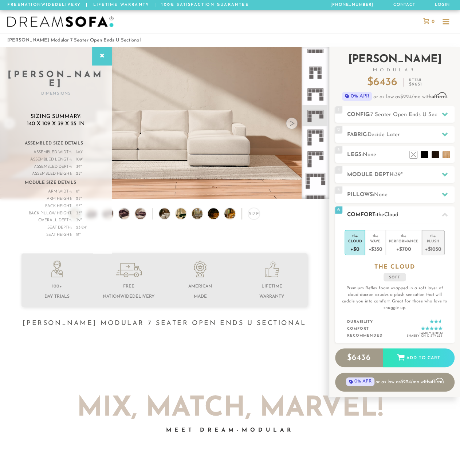
click at [437, 239] on div "Plush" at bounding box center [433, 241] width 16 height 5
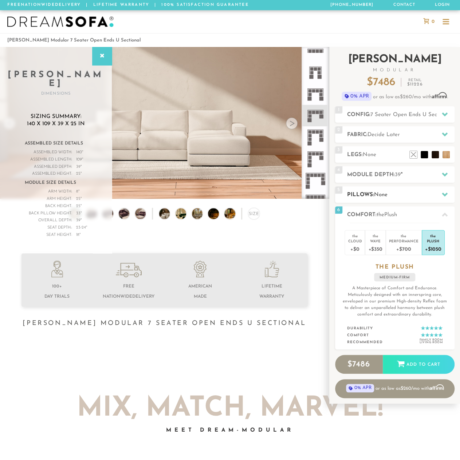
click at [422, 200] on div "5 Pillows: None" at bounding box center [394, 194] width 119 height 16
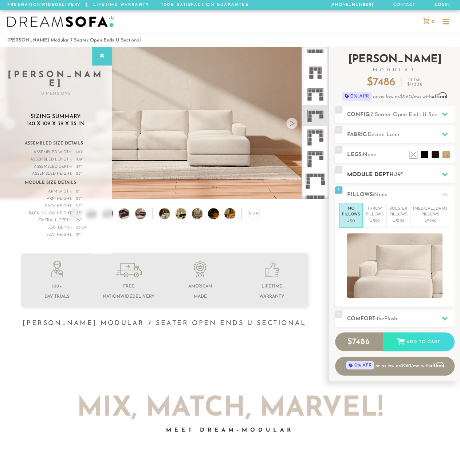
click at [406, 175] on h2 "Module Depth: 39 "" at bounding box center [400, 175] width 107 height 8
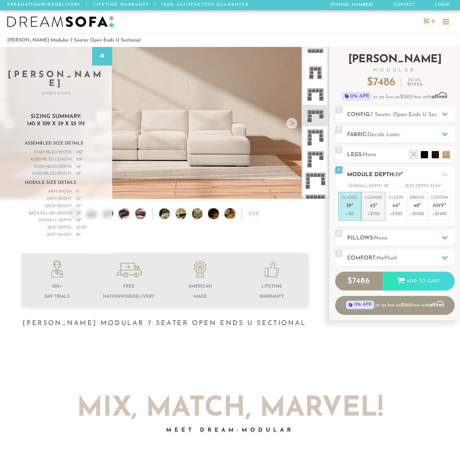
click at [375, 206] on em """ at bounding box center [376, 206] width 2 height 6
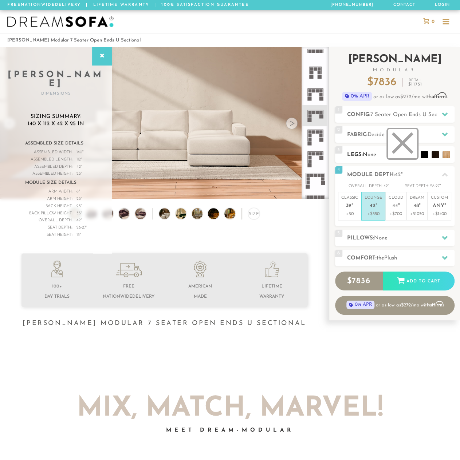
click at [414, 153] on li at bounding box center [402, 143] width 29 height 29
click at [382, 136] on span "Decide Later" at bounding box center [383, 134] width 32 height 5
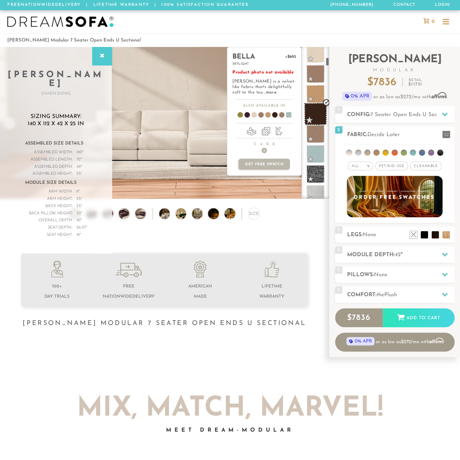
scroll to position [309, 0]
click at [312, 115] on span at bounding box center [315, 111] width 23 height 23
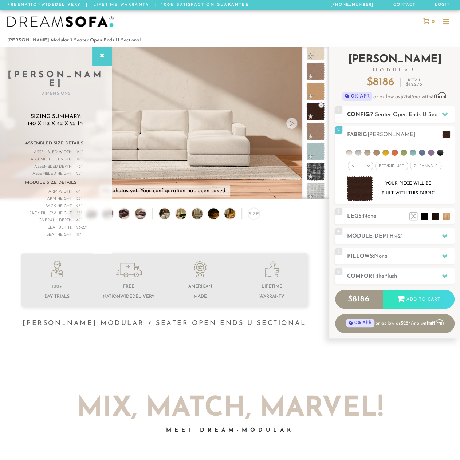
click at [441, 118] on div at bounding box center [444, 114] width 15 height 15
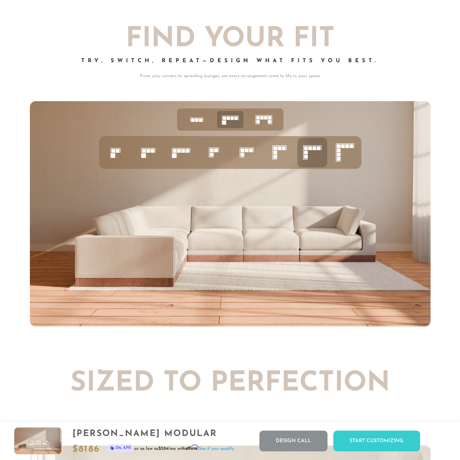
scroll to position [2595, 0]
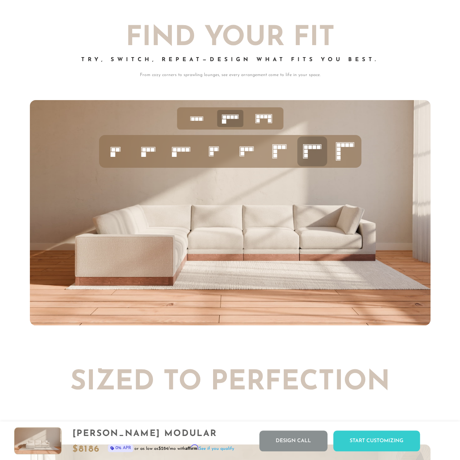
click at [191, 149] on icon at bounding box center [181, 151] width 25 height 25
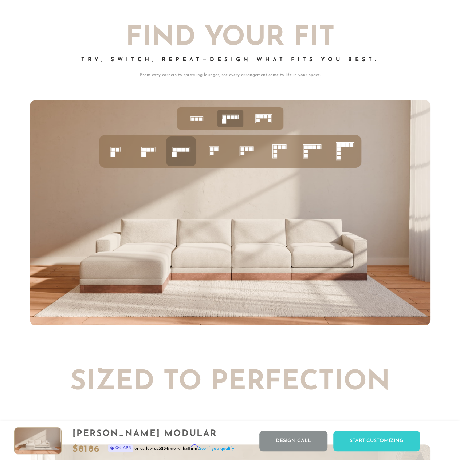
click at [151, 156] on icon at bounding box center [148, 151] width 25 height 25
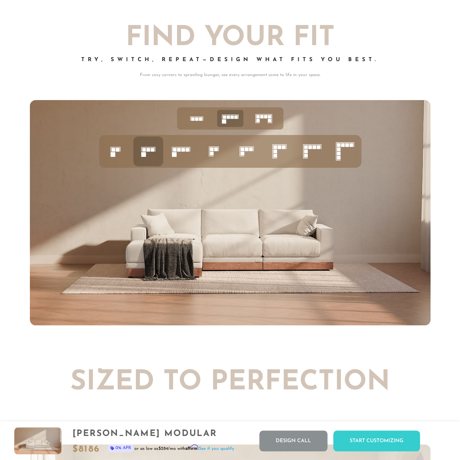
click at [114, 152] on rect at bounding box center [113, 150] width 4 height 4
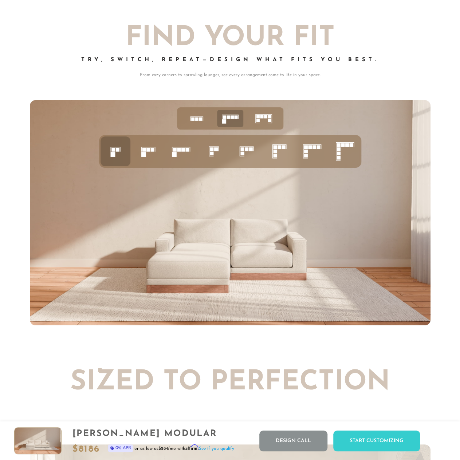
click at [312, 146] on icon at bounding box center [312, 151] width 25 height 25
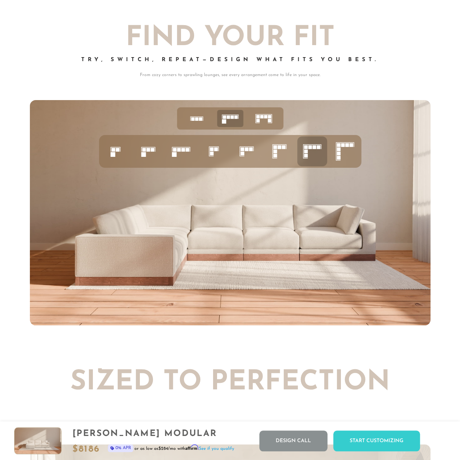
drag, startPoint x: 350, startPoint y: 147, endPoint x: 361, endPoint y: 151, distance: 11.9
click at [353, 149] on icon at bounding box center [345, 151] width 25 height 25
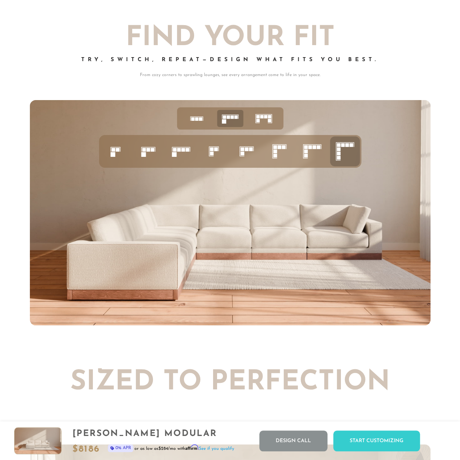
click at [303, 148] on icon at bounding box center [312, 151] width 25 height 25
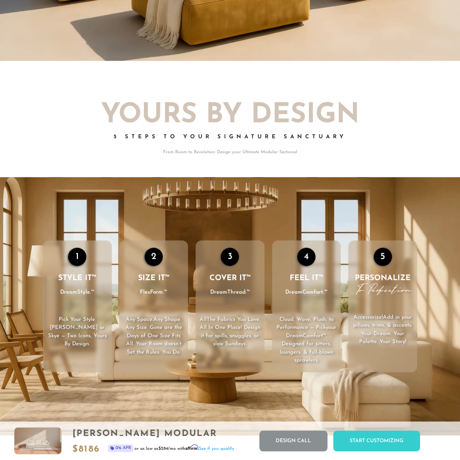
scroll to position [0, 0]
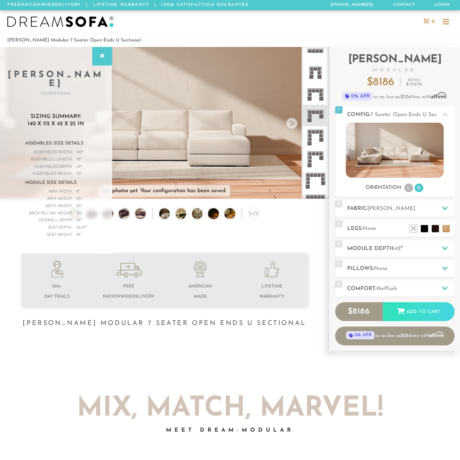
click at [431, 22] on span "0" at bounding box center [432, 21] width 5 height 5
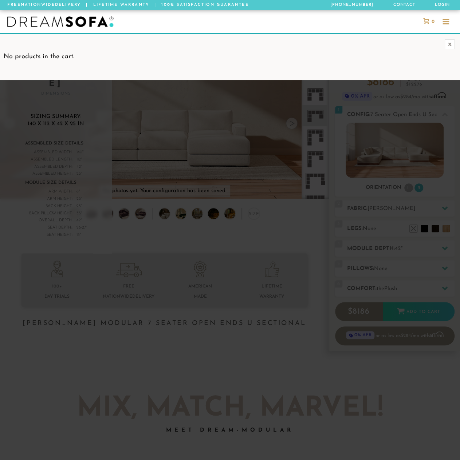
click at [452, 45] on div "x" at bounding box center [450, 44] width 10 height 10
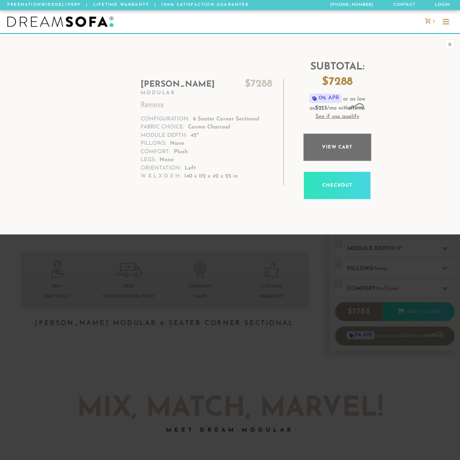
click at [343, 147] on link "View cart" at bounding box center [337, 147] width 68 height 27
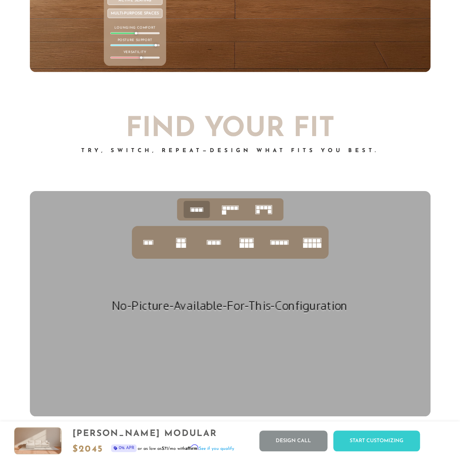
scroll to position [2535, 0]
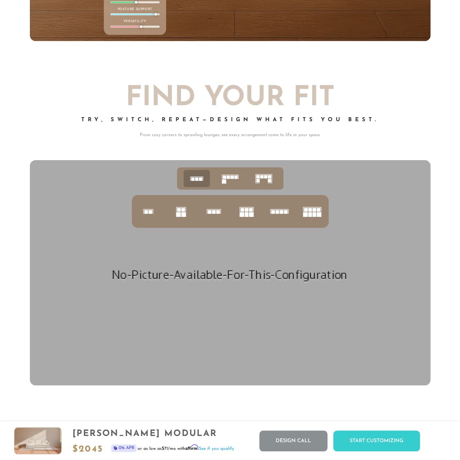
click at [231, 181] on icon at bounding box center [230, 179] width 23 height 23
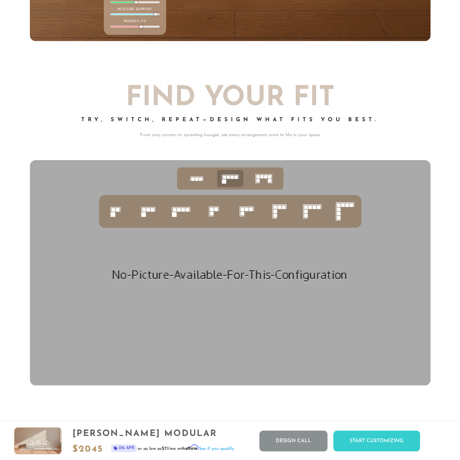
click at [313, 214] on icon at bounding box center [312, 211] width 25 height 25
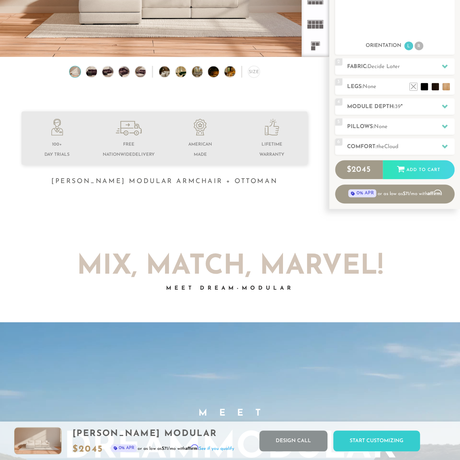
scroll to position [0, 0]
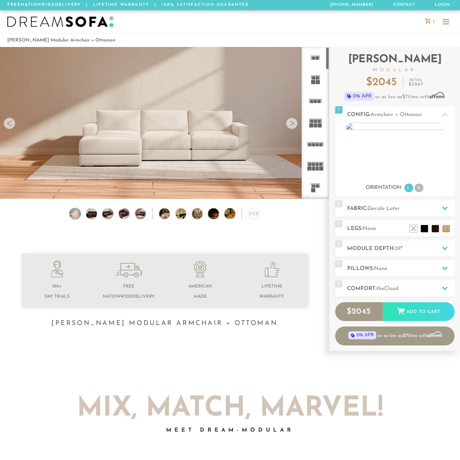
click at [426, 19] on icon at bounding box center [428, 21] width 6 height 6
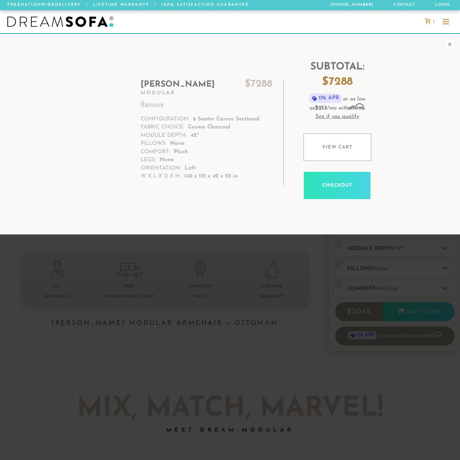
click at [158, 84] on h2 "[PERSON_NAME] $ 7288" at bounding box center [207, 84] width 132 height 11
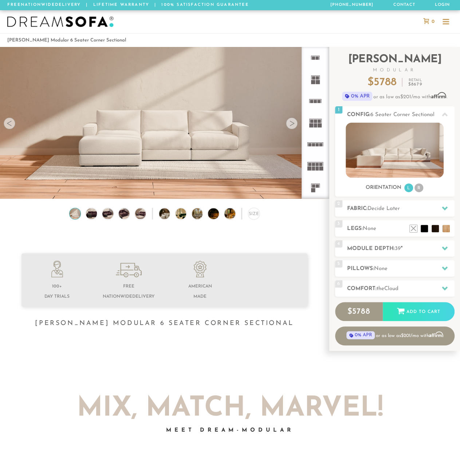
scroll to position [7794, 454]
drag, startPoint x: 270, startPoint y: 257, endPoint x: 275, endPoint y: 242, distance: 15.6
